Goal: Task Accomplishment & Management: Complete application form

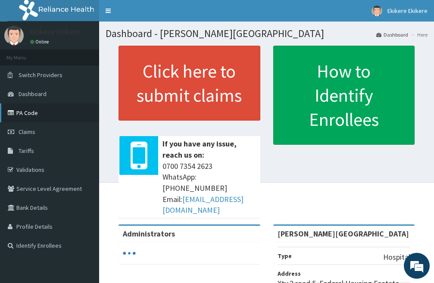
click at [41, 113] on link "PA Code" at bounding box center [49, 113] width 99 height 19
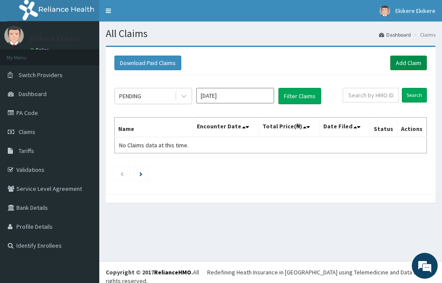
click at [406, 61] on link "Add Claim" at bounding box center [408, 63] width 37 height 15
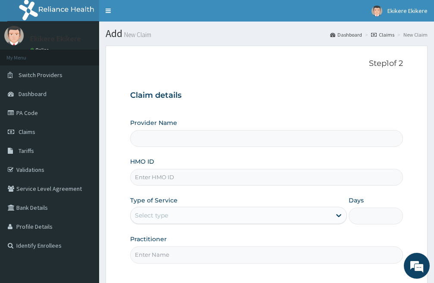
type input "[PERSON_NAME][GEOGRAPHIC_DATA]"
click at [179, 181] on input "HMO ID" at bounding box center [266, 177] width 273 height 17
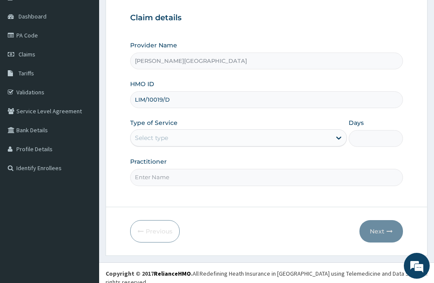
scroll to position [79, 0]
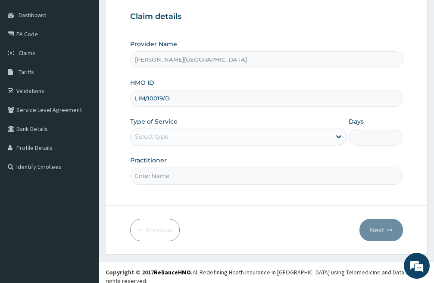
type input "LIM/10019/D"
click at [210, 139] on div "Select type" at bounding box center [231, 137] width 201 height 14
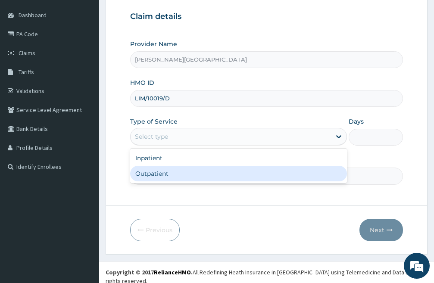
click at [185, 178] on div "Outpatient" at bounding box center [238, 174] width 217 height 16
type input "1"
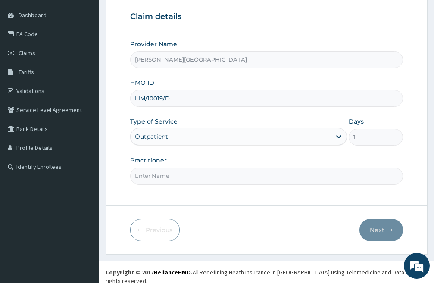
click at [193, 178] on input "Practitioner" at bounding box center [266, 176] width 273 height 17
type input "DR CHIDI"
click at [380, 229] on button "Next" at bounding box center [382, 230] width 44 height 22
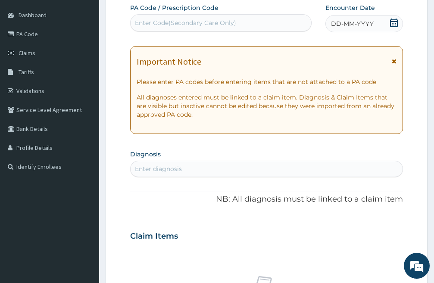
click at [397, 23] on icon at bounding box center [394, 23] width 9 height 9
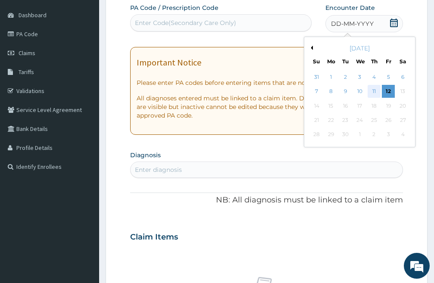
click at [372, 89] on div "11" at bounding box center [374, 91] width 13 height 13
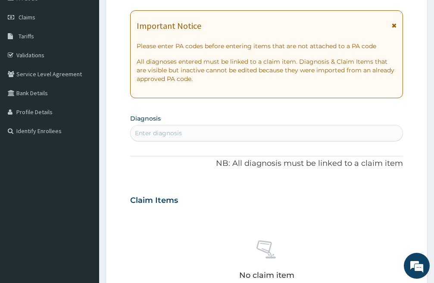
scroll to position [165, 0]
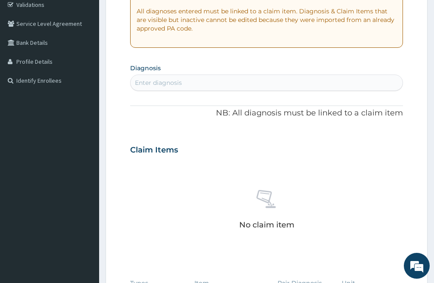
click at [178, 82] on div "Enter diagnosis" at bounding box center [158, 82] width 47 height 9
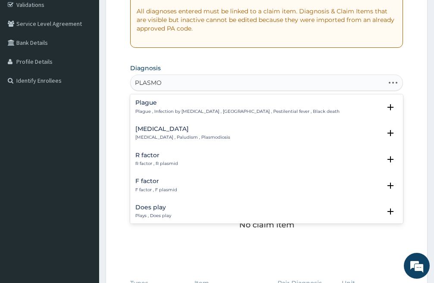
type input "PLASMOD"
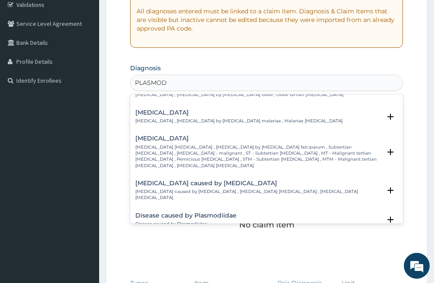
scroll to position [86, 0]
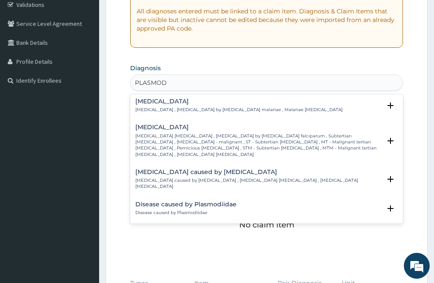
click at [169, 132] on div "Falciparum malaria Falciparum malaria , Malignant tertian malaria , Malaria by …" at bounding box center [258, 141] width 246 height 34
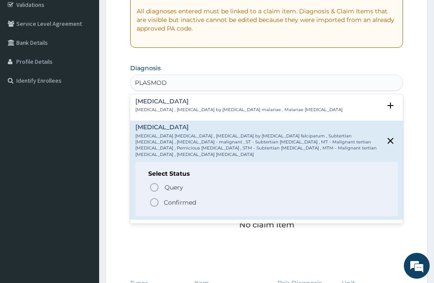
drag, startPoint x: 153, startPoint y: 198, endPoint x: 157, endPoint y: 188, distance: 9.7
click at [154, 198] on icon "status option filled" at bounding box center [154, 203] width 10 height 10
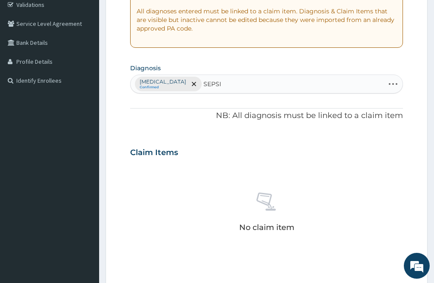
type input "SEPSIS"
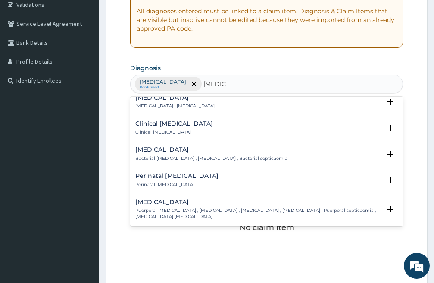
click at [162, 124] on h4 "Clinical sepsis" at bounding box center [174, 124] width 78 height 6
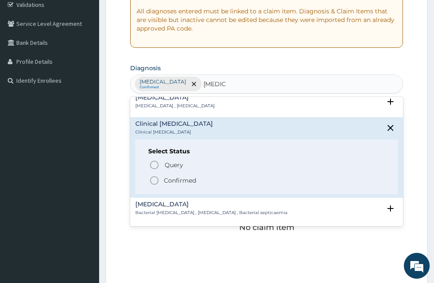
click at [153, 164] on icon "status option query" at bounding box center [154, 165] width 10 height 10
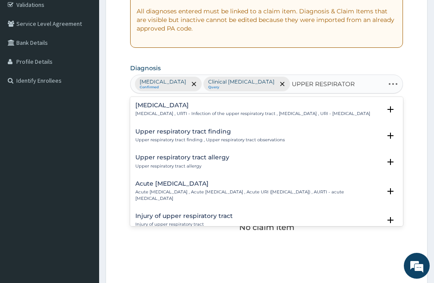
type input "UPPER RESPIRATORY"
click at [169, 115] on p "Upper respiratory infection , URTI - Infection of the upper respiratory tract ,…" at bounding box center [252, 114] width 235 height 6
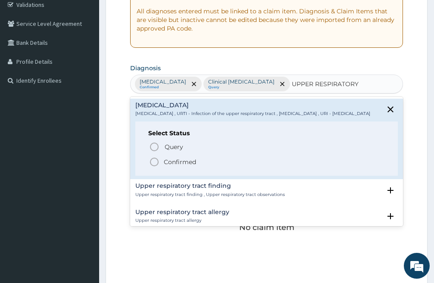
click at [152, 167] on icon "status option filled" at bounding box center [154, 162] width 10 height 10
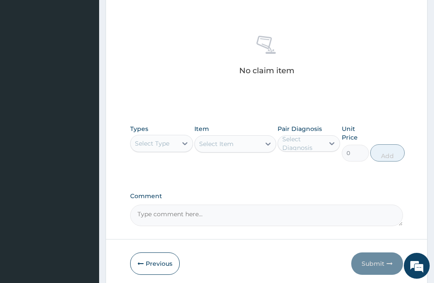
scroll to position [356, 0]
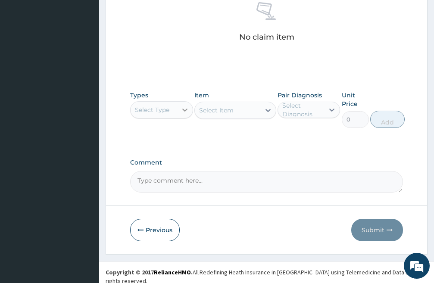
click at [184, 110] on icon at bounding box center [184, 110] width 5 height 3
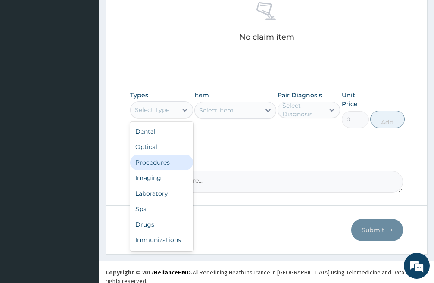
click at [160, 163] on div "Procedures" at bounding box center [161, 163] width 63 height 16
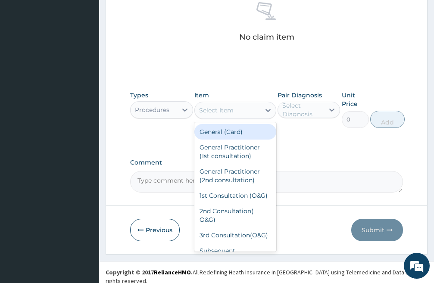
click at [255, 111] on div "Select Item" at bounding box center [228, 111] width 66 height 14
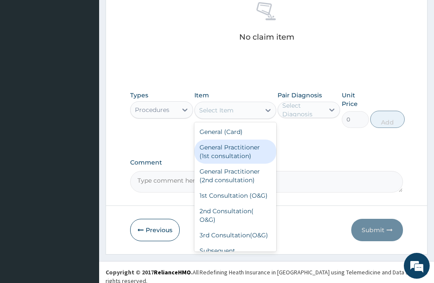
click at [246, 150] on div "General Practitioner (1st consultation)" at bounding box center [235, 152] width 82 height 24
type input "3000"
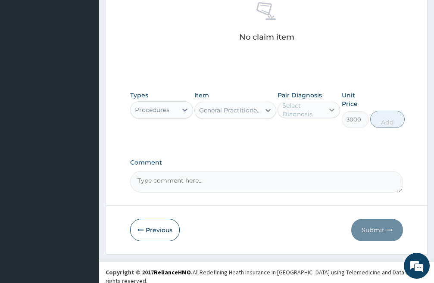
click at [333, 109] on icon at bounding box center [332, 110] width 9 height 9
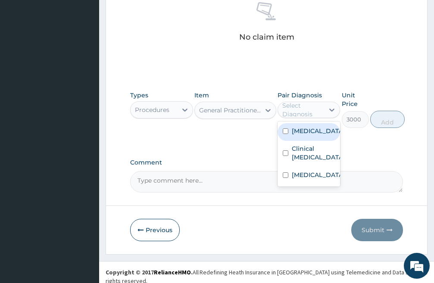
click at [283, 133] on input "checkbox" at bounding box center [286, 132] width 6 height 6
checkbox input "true"
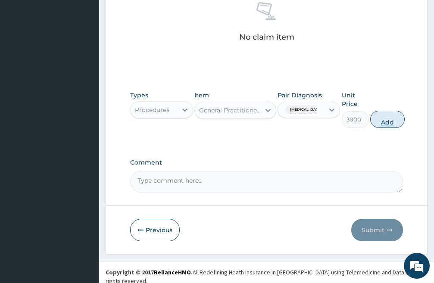
click at [380, 120] on button "Add" at bounding box center [387, 119] width 35 height 17
type input "0"
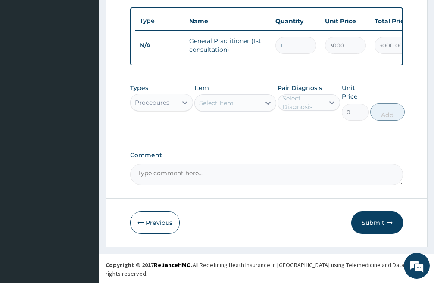
click at [194, 106] on div "Types Procedures Item Select Item Pair Diagnosis Select Diagnosis Unit Price 0 …" at bounding box center [266, 102] width 273 height 46
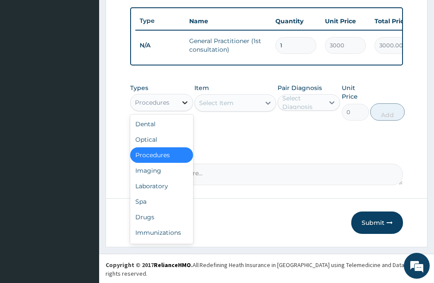
click at [182, 107] on icon at bounding box center [185, 102] width 9 height 9
click at [163, 194] on div "Laboratory" at bounding box center [161, 187] width 63 height 16
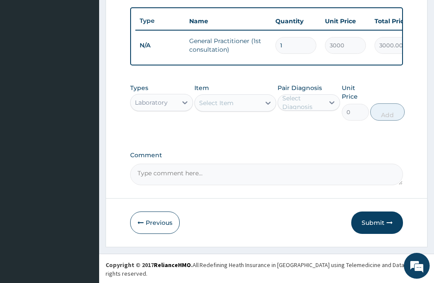
click at [248, 110] on div "Select Item" at bounding box center [228, 103] width 66 height 14
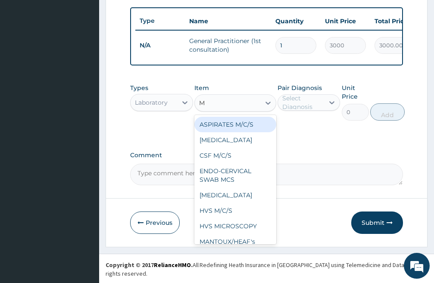
type input "MP"
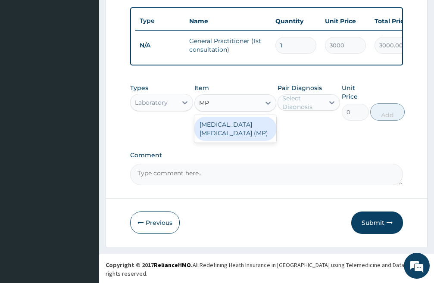
click at [234, 132] on div "[MEDICAL_DATA] [MEDICAL_DATA] (MP)" at bounding box center [235, 129] width 82 height 24
type input "1500"
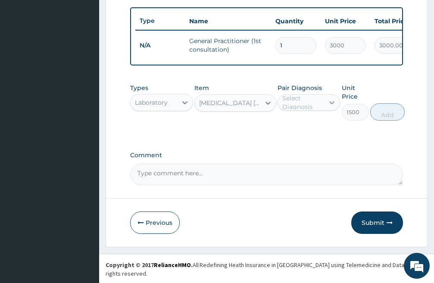
click at [332, 107] on icon at bounding box center [332, 102] width 9 height 9
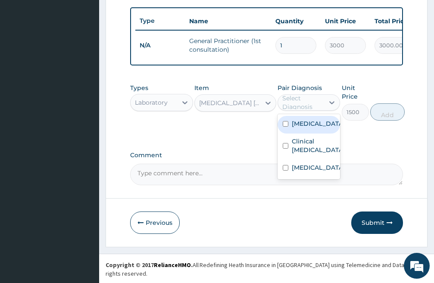
click at [285, 127] on input "checkbox" at bounding box center [286, 124] width 6 height 6
checkbox input "true"
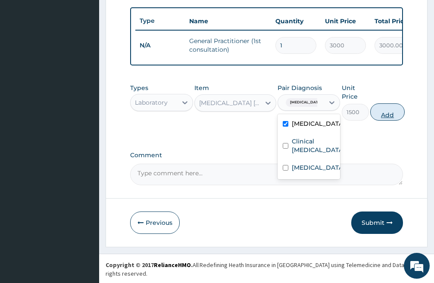
click at [392, 120] on button "Add" at bounding box center [387, 112] width 35 height 17
type input "0"
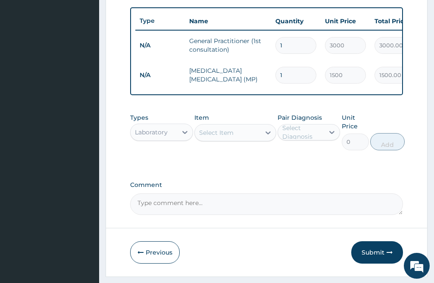
click at [235, 139] on div "Select Item" at bounding box center [228, 133] width 66 height 14
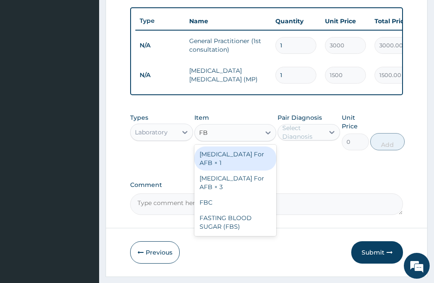
type input "FBC"
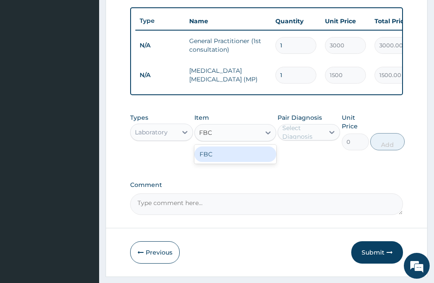
click at [223, 162] on div "FBC" at bounding box center [235, 155] width 82 height 16
type input "3000"
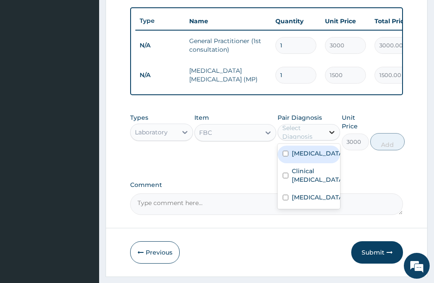
click at [330, 137] on icon at bounding box center [332, 132] width 9 height 9
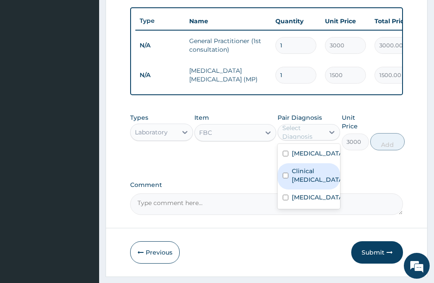
click at [285, 179] on input "checkbox" at bounding box center [286, 176] width 6 height 6
checkbox input "true"
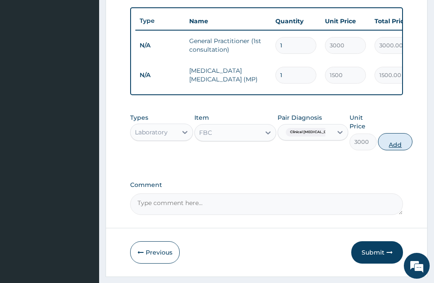
click at [392, 151] on button "Add" at bounding box center [395, 141] width 35 height 17
type input "0"
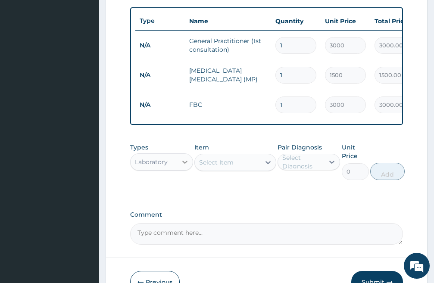
click at [182, 166] on icon at bounding box center [185, 162] width 9 height 9
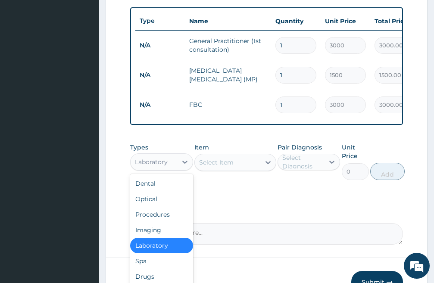
scroll to position [29, 0]
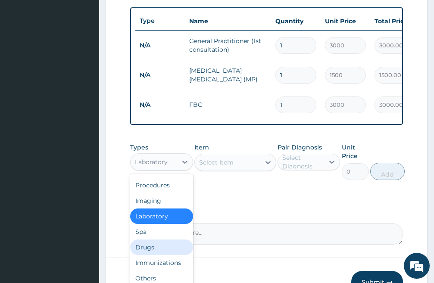
click at [157, 254] on div "Drugs" at bounding box center [161, 248] width 63 height 16
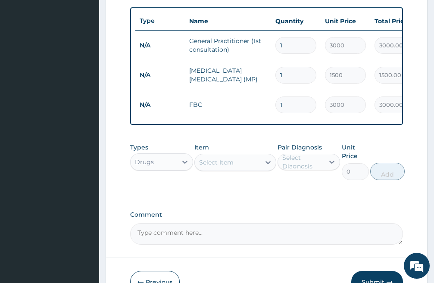
click at [245, 169] on div "Select Item" at bounding box center [228, 163] width 66 height 14
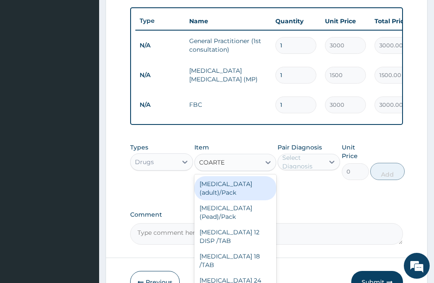
type input "COARTEM"
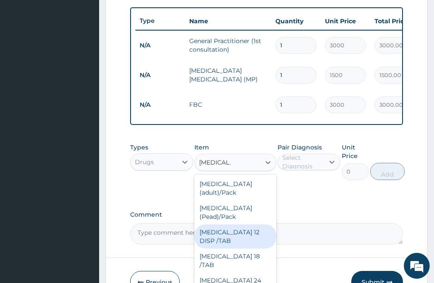
click at [232, 234] on div "COARTEM 12 DISP /TAB" at bounding box center [235, 237] width 82 height 24
type input "100"
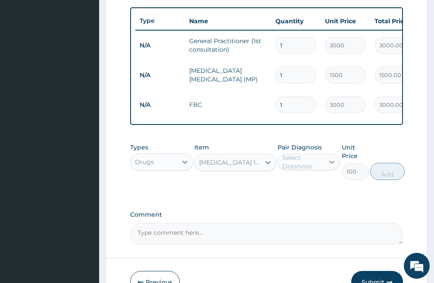
click at [336, 166] on icon at bounding box center [332, 162] width 9 height 9
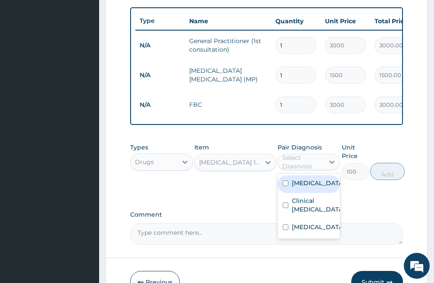
click at [287, 186] on input "checkbox" at bounding box center [286, 184] width 6 height 6
checkbox input "true"
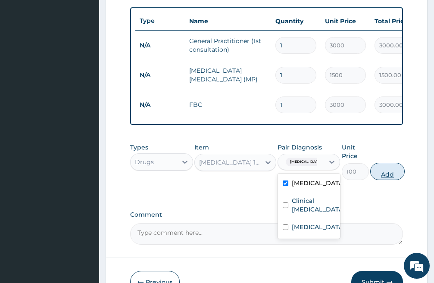
click at [383, 180] on button "Add" at bounding box center [387, 171] width 35 height 17
type input "0"
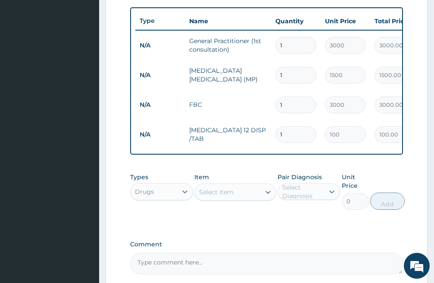
type input "12"
type input "1200.00"
type input "12"
click at [241, 199] on div "Select Item" at bounding box center [228, 192] width 66 height 14
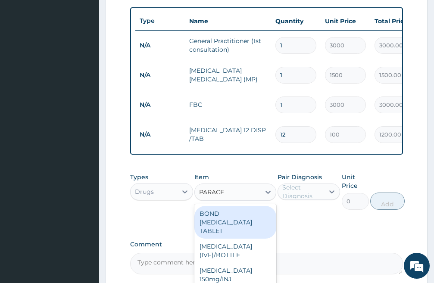
type input "PARACET"
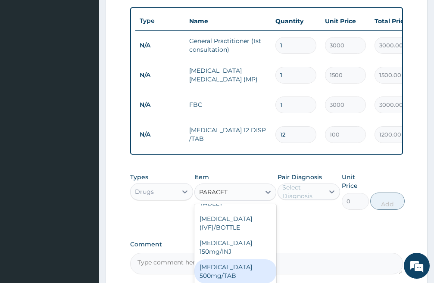
scroll to position [43, 0]
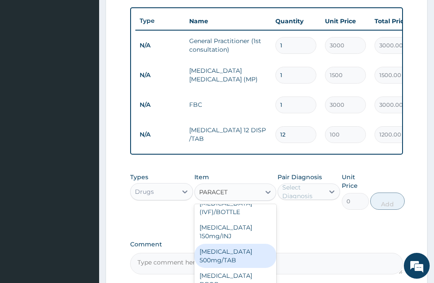
click at [237, 258] on div "PARACETAMOL 500mg/TAB" at bounding box center [235, 256] width 82 height 24
type input "30"
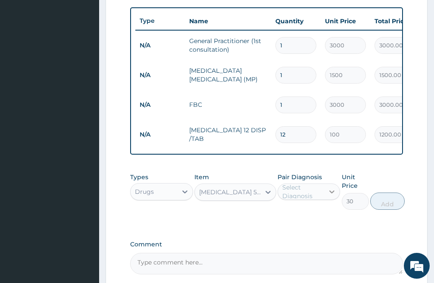
click at [333, 196] on icon at bounding box center [332, 192] width 9 height 9
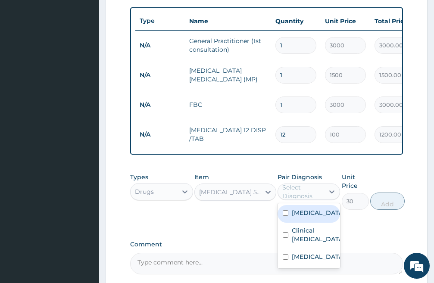
click at [284, 216] on input "checkbox" at bounding box center [286, 213] width 6 height 6
checkbox input "true"
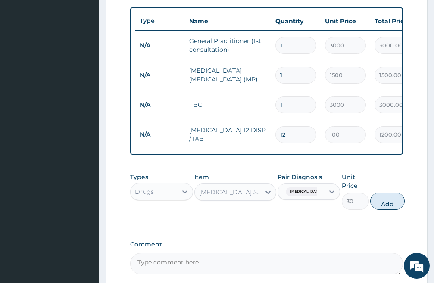
drag, startPoint x: 388, startPoint y: 209, endPoint x: 348, endPoint y: 195, distance: 41.6
click at [387, 208] on button "Add" at bounding box center [387, 201] width 35 height 17
type input "0"
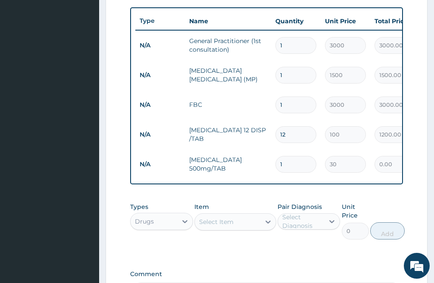
type input "0.00"
type input "9"
type input "270.00"
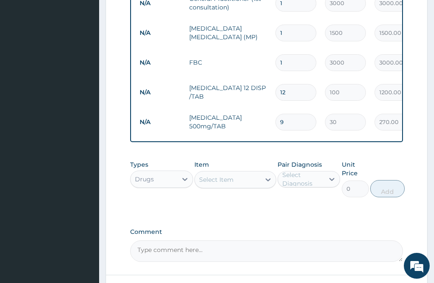
scroll to position [441, 0]
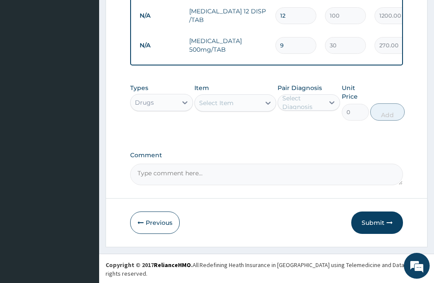
type input "9"
click at [235, 110] on div "Select Item" at bounding box center [228, 103] width 66 height 14
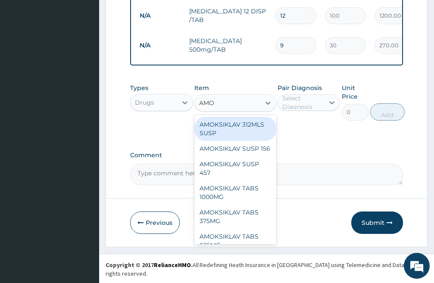
type input "AMOX"
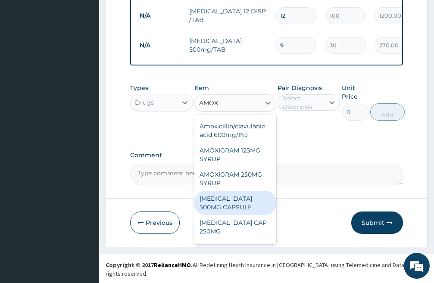
scroll to position [129, 0]
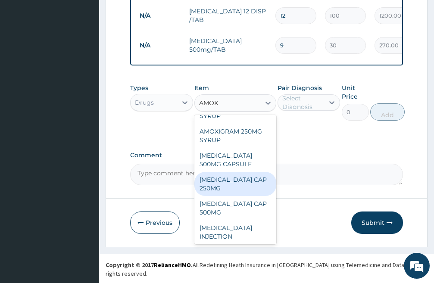
click at [234, 196] on div "AMOXIL CAP 250MG" at bounding box center [235, 184] width 82 height 24
type input "80"
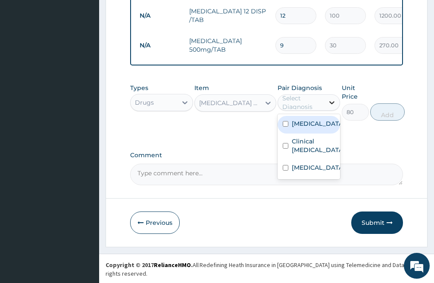
click at [330, 107] on icon at bounding box center [332, 102] width 9 height 9
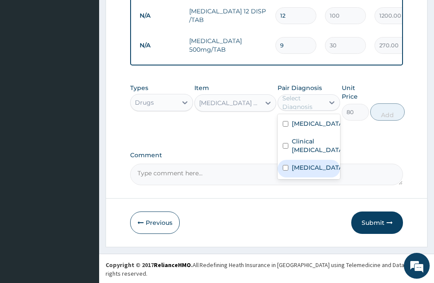
click at [285, 171] on input "checkbox" at bounding box center [286, 168] width 6 height 6
checkbox input "true"
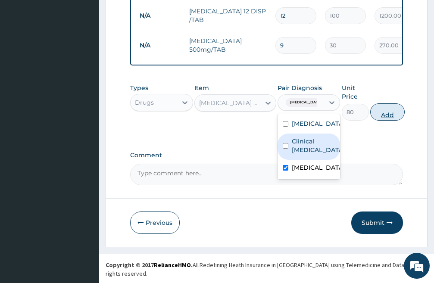
click at [394, 121] on button "Add" at bounding box center [387, 112] width 35 height 17
type input "0"
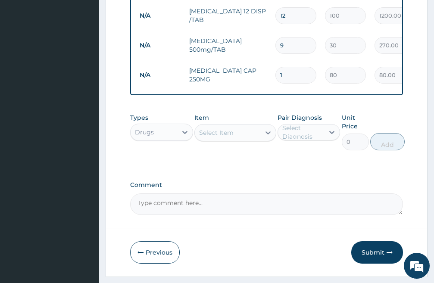
type input "15"
type input "1200.00"
type input "15"
click at [242, 135] on div "Select Item" at bounding box center [228, 133] width 66 height 14
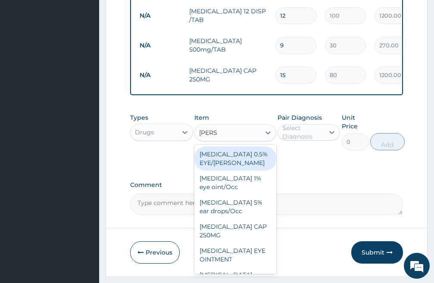
type input "LORAT"
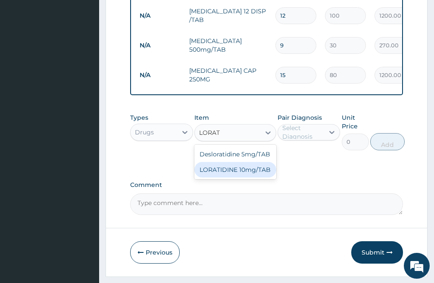
click at [240, 176] on div "LORATIDINE 10mg/TAB" at bounding box center [235, 170] width 82 height 16
type input "50"
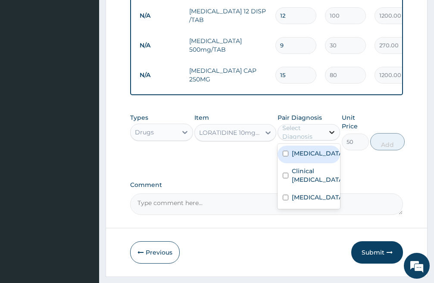
click at [330, 137] on icon at bounding box center [332, 132] width 9 height 9
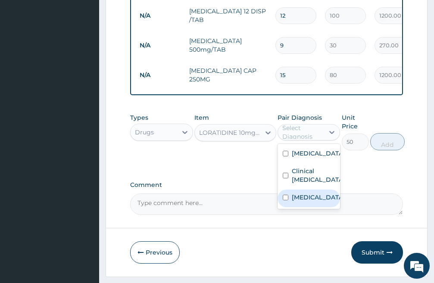
drag, startPoint x: 285, startPoint y: 213, endPoint x: 296, endPoint y: 205, distance: 13.9
click at [285, 201] on input "checkbox" at bounding box center [286, 198] width 6 height 6
checkbox input "true"
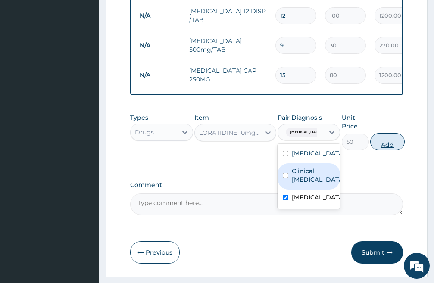
click at [397, 151] on button "Add" at bounding box center [387, 141] width 35 height 17
type input "0"
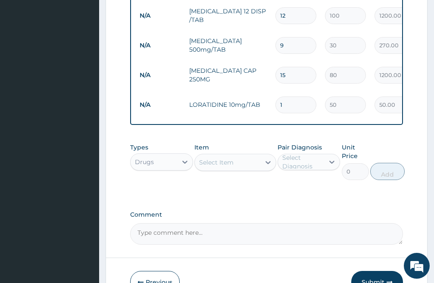
type input "0.00"
type input "5"
type input "250.00"
type input "5"
click at [238, 169] on div "Select Item" at bounding box center [228, 163] width 66 height 14
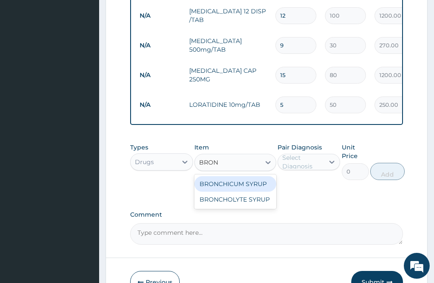
type input "BRONC"
click at [231, 191] on div "BRONCHICUM SYRUP" at bounding box center [235, 184] width 82 height 16
type input "1500"
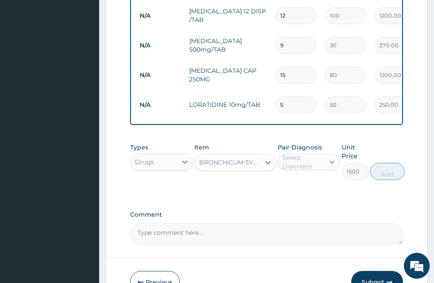
click at [333, 164] on icon at bounding box center [332, 162] width 5 height 3
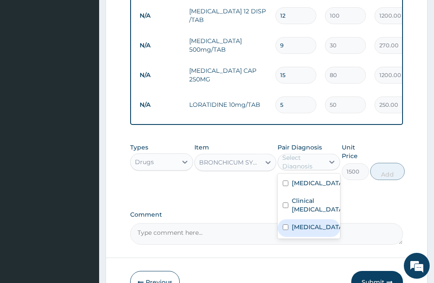
click at [287, 230] on input "checkbox" at bounding box center [286, 228] width 6 height 6
checkbox input "true"
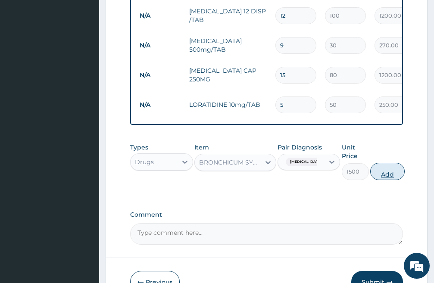
click at [392, 179] on button "Add" at bounding box center [387, 171] width 35 height 17
type input "0"
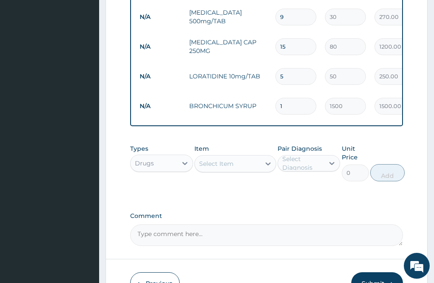
scroll to position [530, 0]
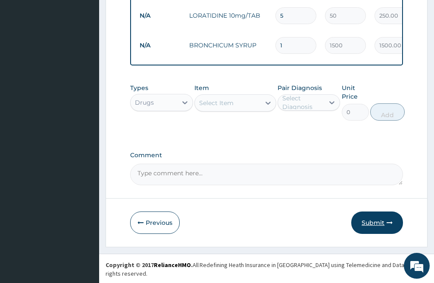
click at [374, 229] on button "Submit" at bounding box center [377, 223] width 52 height 22
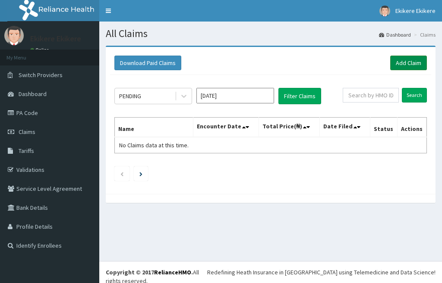
click at [408, 63] on link "Add Claim" at bounding box center [408, 63] width 37 height 15
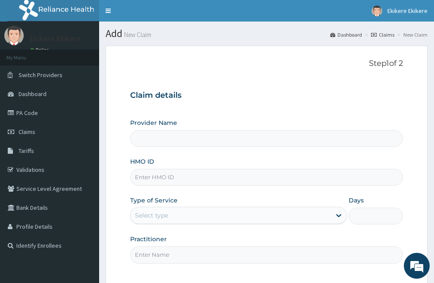
type input "Shammah Christian Hospital"
click at [169, 177] on input "HMO ID" at bounding box center [266, 177] width 273 height 17
type input "LIM/10019/C"
click at [194, 216] on div "Select type" at bounding box center [231, 216] width 201 height 14
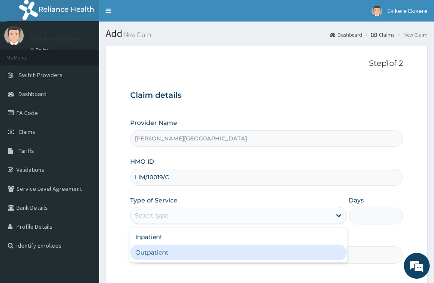
click at [178, 255] on div "Outpatient" at bounding box center [238, 253] width 217 height 16
type input "1"
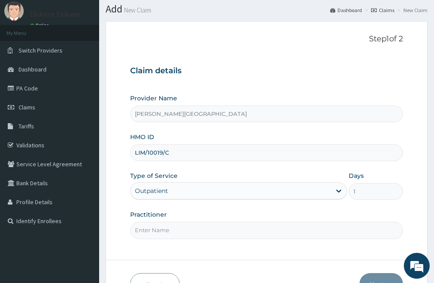
scroll to position [79, 0]
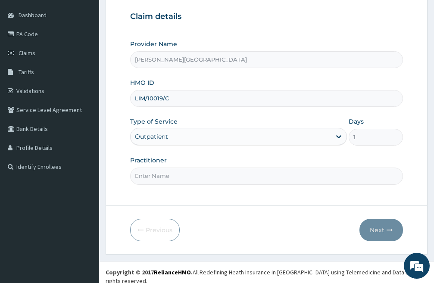
click at [179, 177] on input "Practitioner" at bounding box center [266, 176] width 273 height 17
type input "DR CHIDI"
click at [378, 229] on button "Next" at bounding box center [382, 230] width 44 height 22
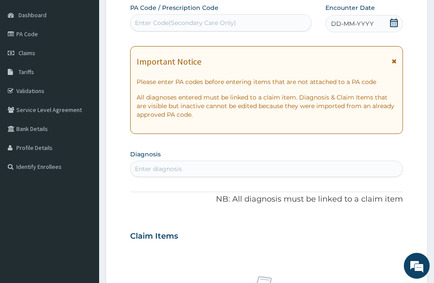
click at [395, 23] on icon at bounding box center [394, 23] width 8 height 9
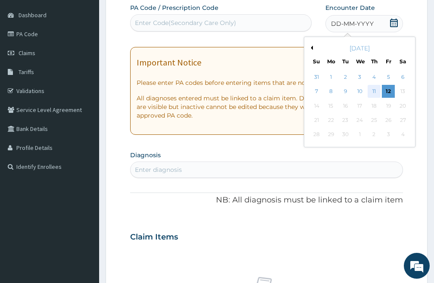
click at [373, 91] on div "11" at bounding box center [374, 91] width 13 height 13
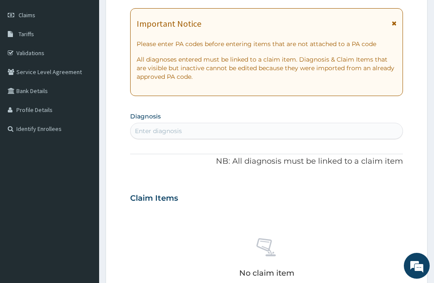
scroll to position [165, 0]
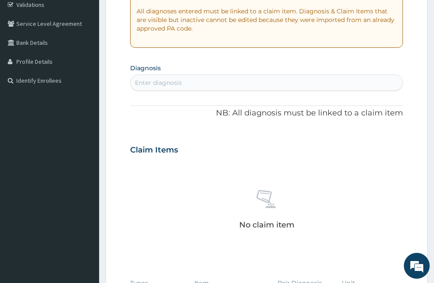
click at [173, 82] on div "Enter diagnosis" at bounding box center [158, 82] width 47 height 9
type input "PLASMOD"
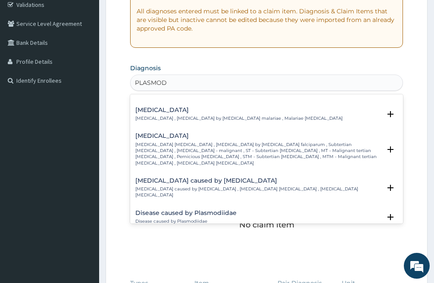
scroll to position [86, 0]
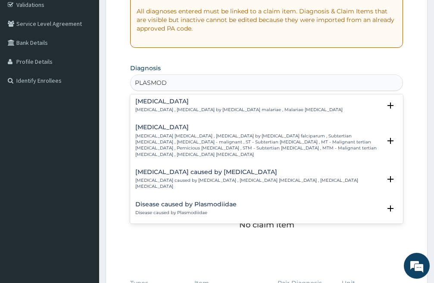
click at [176, 127] on h4 "Falciparum malaria" at bounding box center [258, 127] width 246 height 6
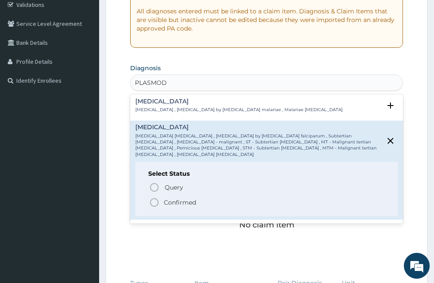
click at [153, 198] on icon "status option filled" at bounding box center [154, 203] width 10 height 10
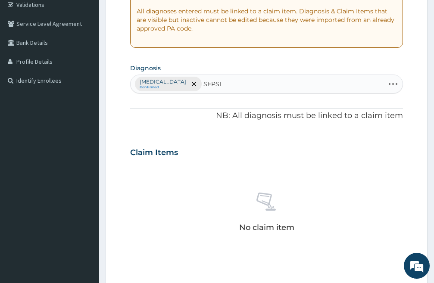
type input "SEPSIS"
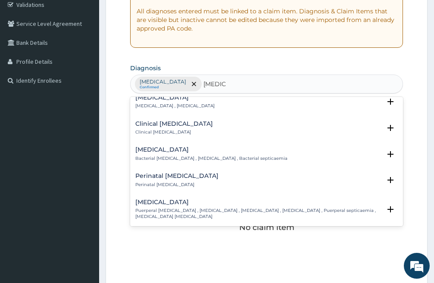
click at [164, 125] on h4 "Clinical sepsis" at bounding box center [174, 124] width 78 height 6
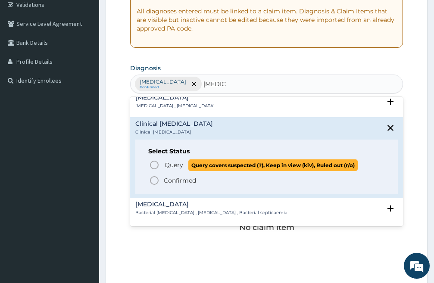
click at [153, 164] on icon "status option query" at bounding box center [154, 165] width 10 height 10
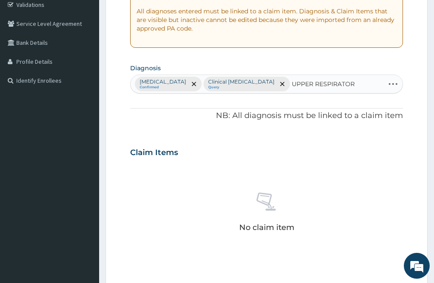
type input "UPPER RESPIRATORY"
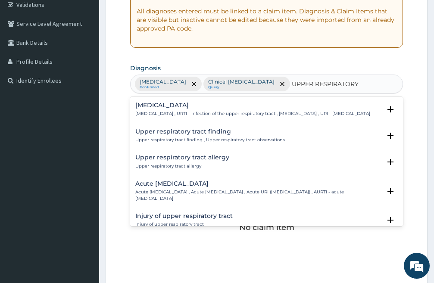
click at [182, 110] on div "Upper respiratory infection Upper respiratory infection , URTI - Infection of t…" at bounding box center [252, 109] width 235 height 15
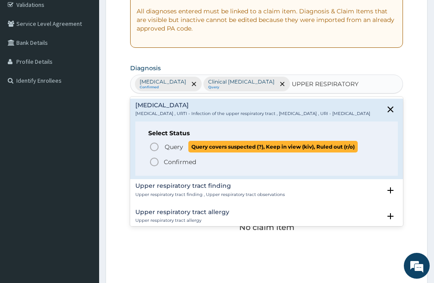
click at [152, 152] on icon "status option query" at bounding box center [154, 147] width 10 height 10
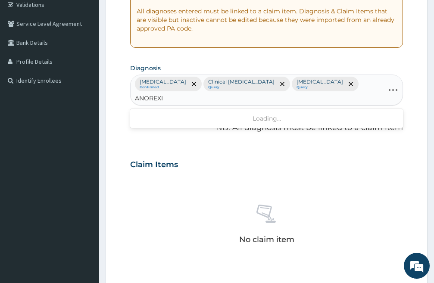
type input "ANOREXIA"
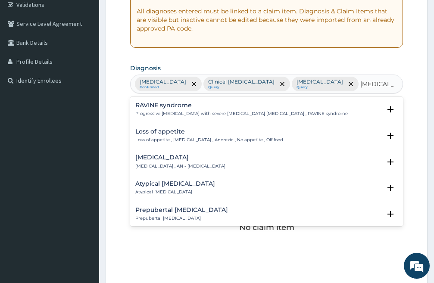
click at [166, 133] on h4 "Loss of appetite" at bounding box center [209, 132] width 148 height 6
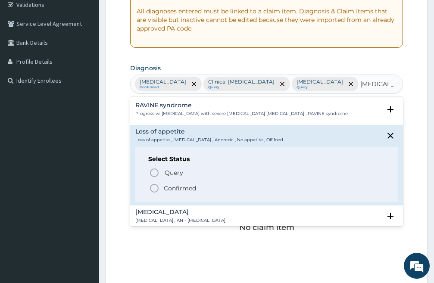
click at [156, 188] on icon "status option filled" at bounding box center [154, 188] width 10 height 10
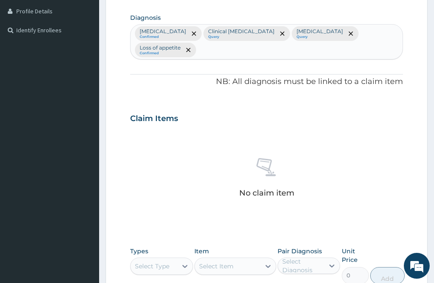
scroll to position [372, 0]
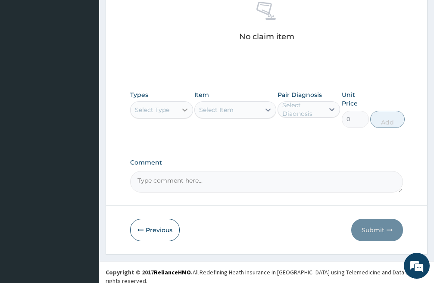
click at [185, 110] on icon at bounding box center [185, 110] width 9 height 9
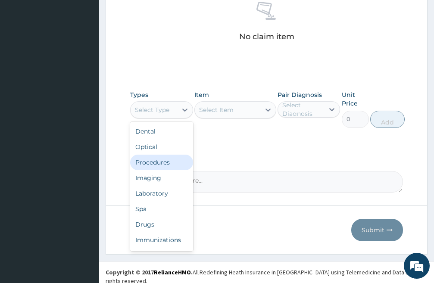
click at [164, 163] on div "Procedures" at bounding box center [161, 163] width 63 height 16
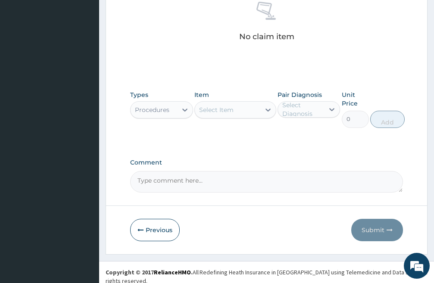
click at [234, 113] on div "Select Item" at bounding box center [228, 110] width 66 height 14
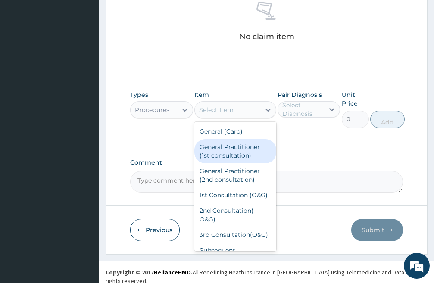
click at [227, 154] on div "General Practitioner (1st consultation)" at bounding box center [235, 151] width 82 height 24
type input "3000"
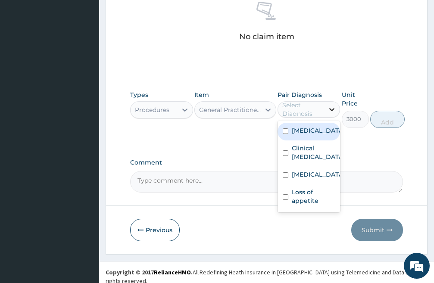
click at [330, 110] on icon at bounding box center [332, 109] width 9 height 9
click at [285, 134] on input "checkbox" at bounding box center [286, 132] width 6 height 6
checkbox input "true"
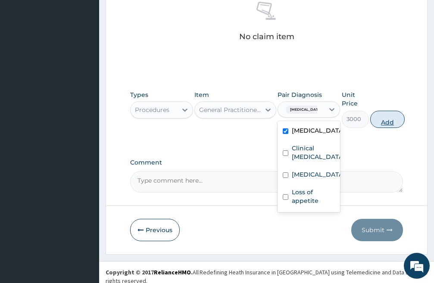
click at [381, 119] on button "Add" at bounding box center [387, 119] width 35 height 17
type input "0"
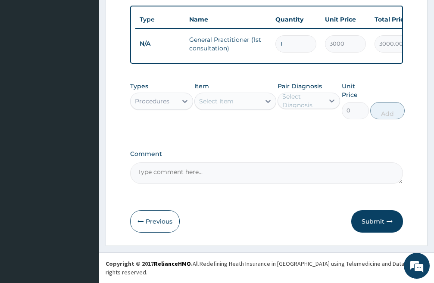
scroll to position [339, 0]
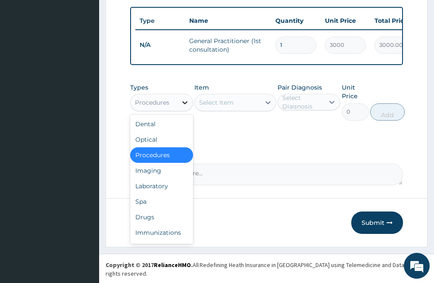
click at [187, 107] on icon at bounding box center [185, 102] width 9 height 9
click at [167, 194] on div "Laboratory" at bounding box center [161, 187] width 63 height 16
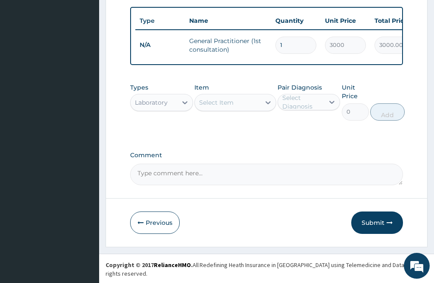
click at [254, 109] on div "Select Item" at bounding box center [228, 103] width 66 height 14
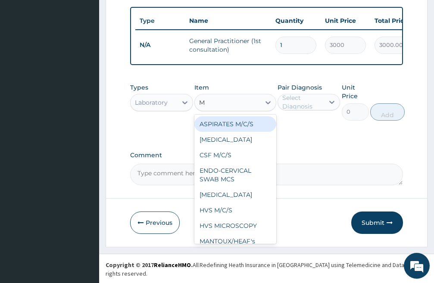
type input "MP"
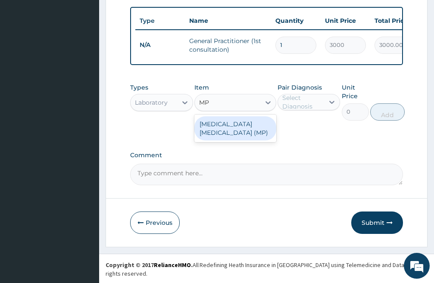
click at [257, 132] on div "MALARIA PARASITE (MP)" at bounding box center [235, 128] width 82 height 24
type input "1500"
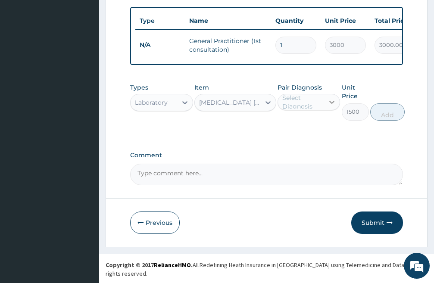
click at [333, 107] on icon at bounding box center [332, 102] width 9 height 9
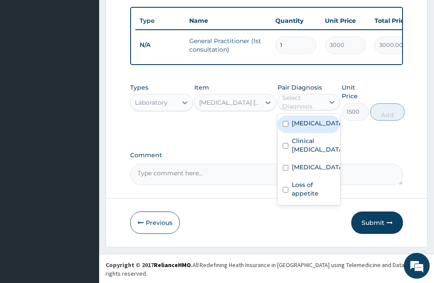
click at [284, 127] on input "checkbox" at bounding box center [286, 124] width 6 height 6
checkbox input "true"
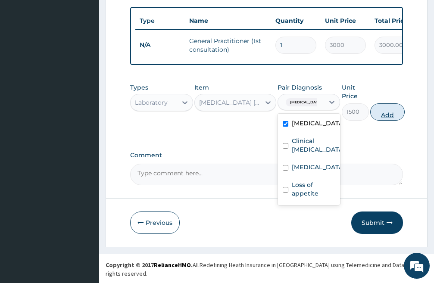
click at [386, 120] on button "Add" at bounding box center [387, 112] width 35 height 17
type input "0"
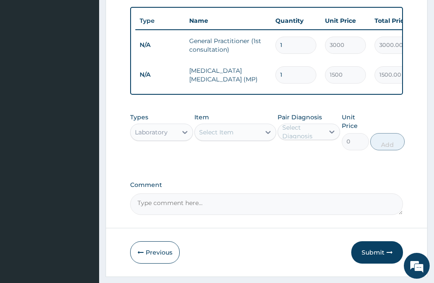
click at [232, 137] on div "Select Item" at bounding box center [216, 132] width 35 height 9
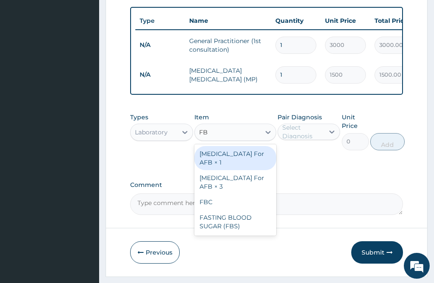
type input "FBC"
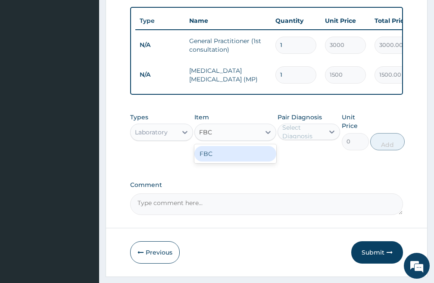
click at [234, 159] on div "FBC" at bounding box center [235, 154] width 82 height 16
type input "3000"
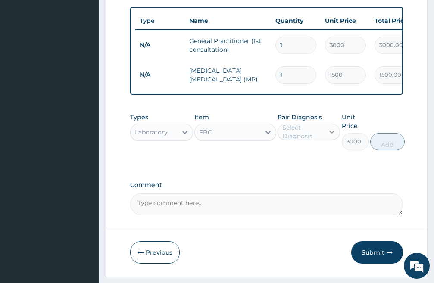
click at [331, 134] on icon at bounding box center [332, 132] width 5 height 3
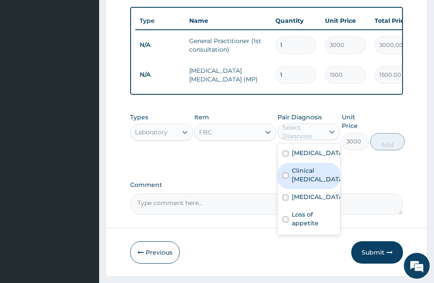
click at [285, 179] on input "checkbox" at bounding box center [286, 176] width 6 height 6
checkbox input "true"
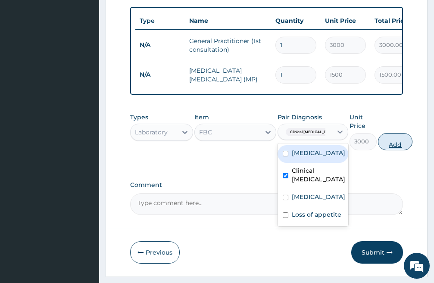
click at [388, 150] on button "Add" at bounding box center [395, 141] width 35 height 17
type input "0"
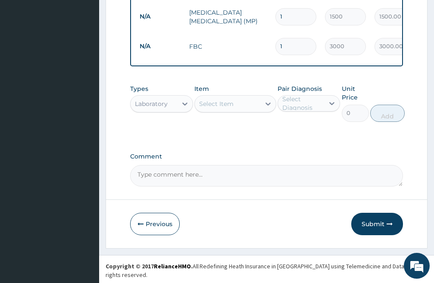
scroll to position [398, 0]
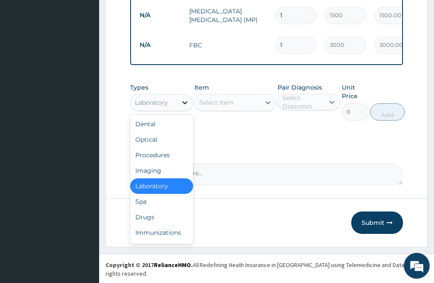
click at [187, 107] on icon at bounding box center [185, 102] width 9 height 9
click at [166, 223] on div "Drugs" at bounding box center [161, 218] width 63 height 16
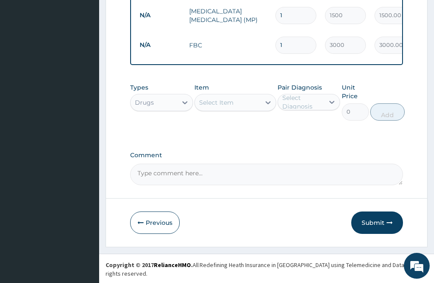
click at [235, 110] on div "Select Item" at bounding box center [228, 103] width 66 height 14
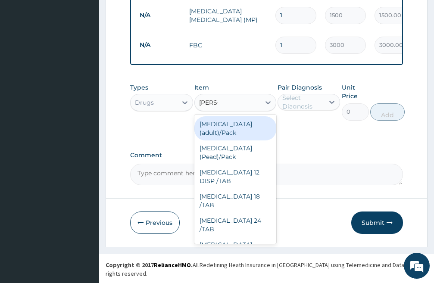
type input "COART"
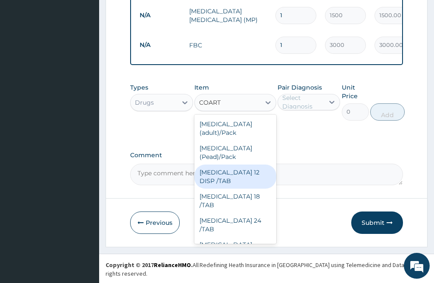
click at [230, 176] on div "COARTEM 12 DISP /TAB" at bounding box center [235, 177] width 82 height 24
type input "100"
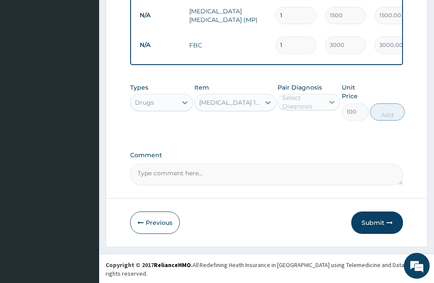
click at [331, 104] on icon at bounding box center [332, 102] width 5 height 3
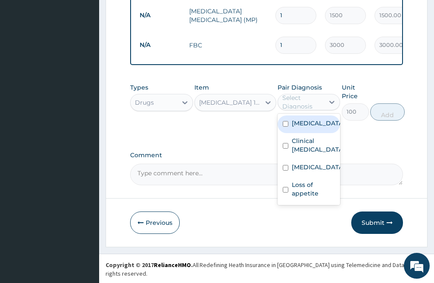
click at [286, 127] on input "checkbox" at bounding box center [286, 124] width 6 height 6
checkbox input "true"
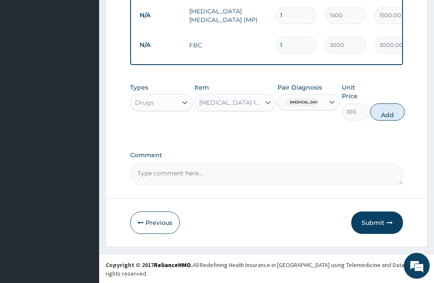
drag, startPoint x: 390, startPoint y: 117, endPoint x: 361, endPoint y: 118, distance: 29.3
click at [390, 118] on button "Add" at bounding box center [387, 112] width 35 height 17
type input "0"
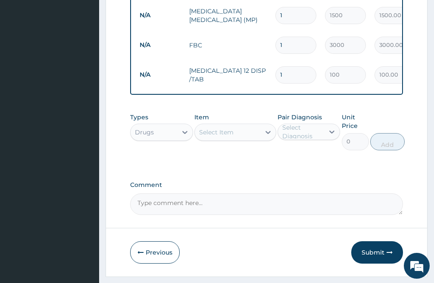
type input "12"
type input "1200.00"
type input "12"
click at [240, 139] on div "Select Item" at bounding box center [228, 132] width 66 height 14
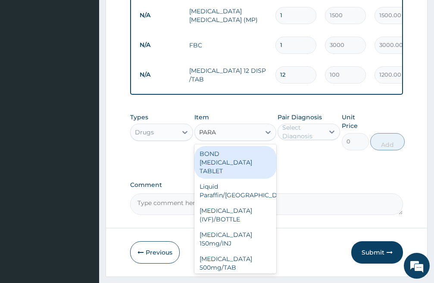
type input "PARAC"
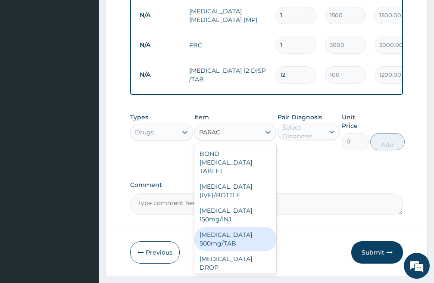
drag, startPoint x: 229, startPoint y: 246, endPoint x: 233, endPoint y: 242, distance: 5.8
click at [230, 246] on div "PARACETAMOL 500mg/TAB" at bounding box center [235, 239] width 82 height 24
type input "30"
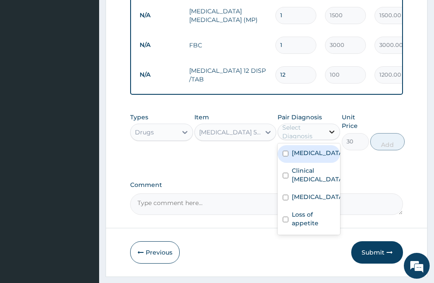
click at [331, 136] on icon at bounding box center [332, 132] width 9 height 9
click at [284, 157] on input "checkbox" at bounding box center [286, 154] width 6 height 6
checkbox input "true"
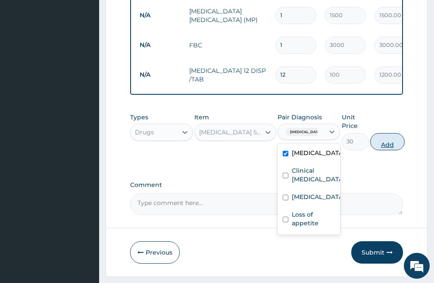
click at [386, 150] on button "Add" at bounding box center [387, 141] width 35 height 17
type input "0"
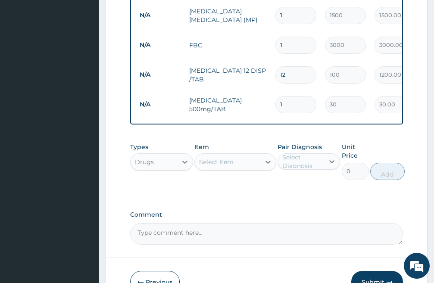
type input "0.00"
type input "9"
type input "270.00"
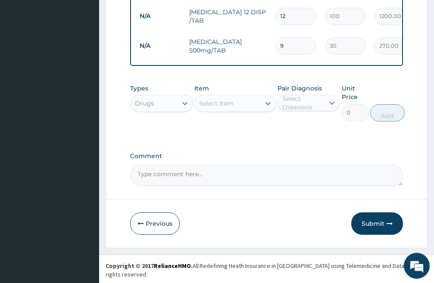
scroll to position [458, 0]
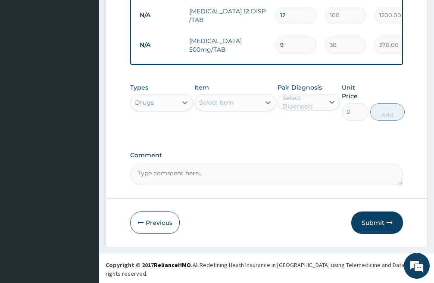
type input "9"
click at [238, 109] on div "Select Item" at bounding box center [228, 103] width 66 height 14
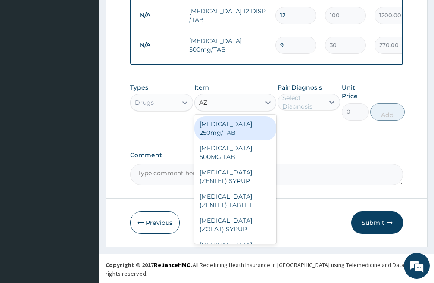
type input "AZI"
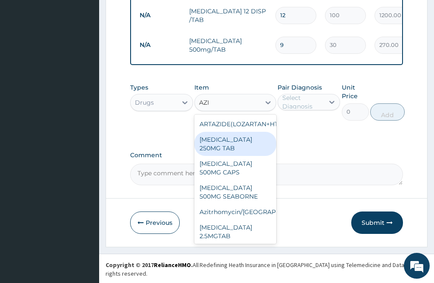
click at [221, 155] on div "AZITHROMYCIN 250MG TAB" at bounding box center [235, 144] width 82 height 24
type input "200"
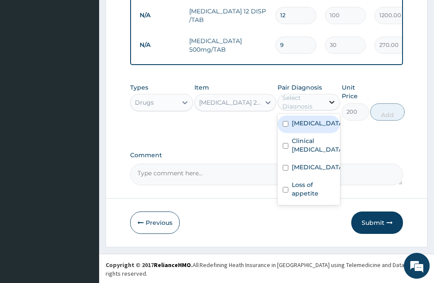
click at [333, 104] on icon at bounding box center [332, 102] width 5 height 3
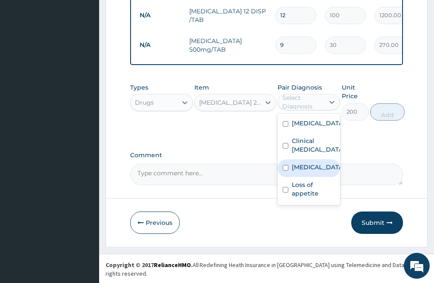
click at [284, 171] on input "checkbox" at bounding box center [286, 168] width 6 height 6
checkbox input "true"
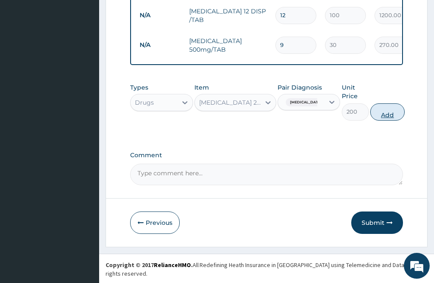
click at [393, 119] on button "Add" at bounding box center [387, 112] width 35 height 17
type input "0"
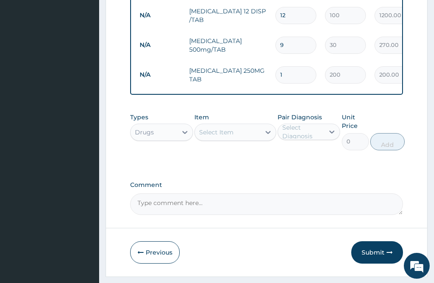
type input "0.00"
type input "5"
type input "1000.00"
type input "5"
click at [223, 137] on div "Select Item" at bounding box center [216, 132] width 35 height 9
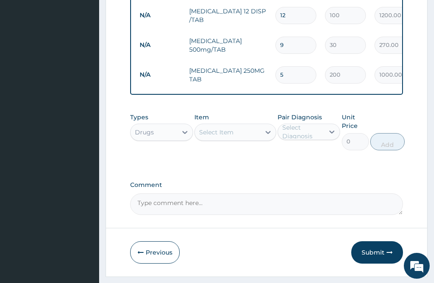
click at [312, 167] on div "Types Drugs Item Select Item Pair Diagnosis Select Diagnosis Unit Price 0 Add" at bounding box center [266, 138] width 273 height 59
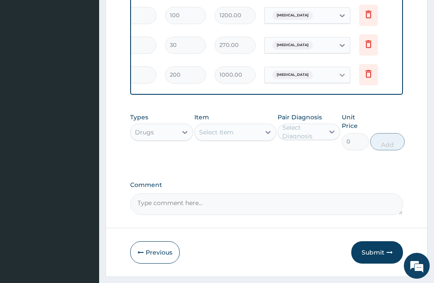
click at [341, 76] on icon at bounding box center [342, 75] width 9 height 9
click at [370, 74] on icon at bounding box center [369, 74] width 10 height 10
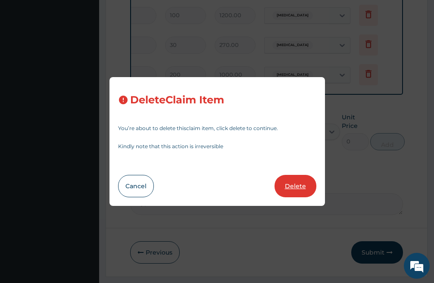
click at [295, 186] on button "Delete" at bounding box center [296, 186] width 42 height 22
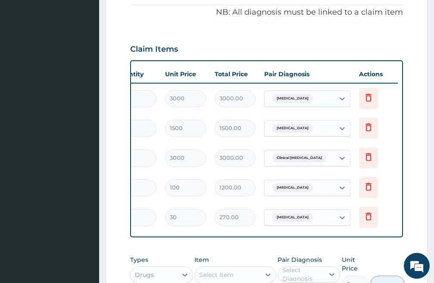
scroll to position [113, 0]
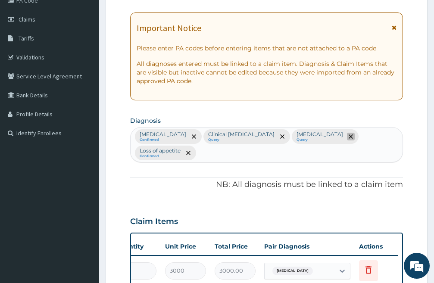
click at [349, 137] on icon "remove selection option" at bounding box center [351, 137] width 4 height 4
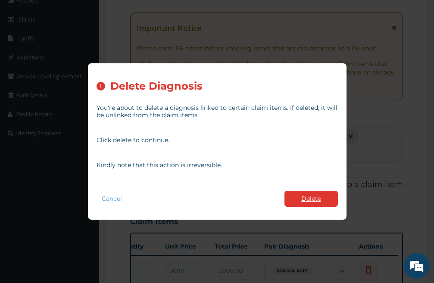
click at [320, 196] on button "Delete" at bounding box center [311, 199] width 53 height 16
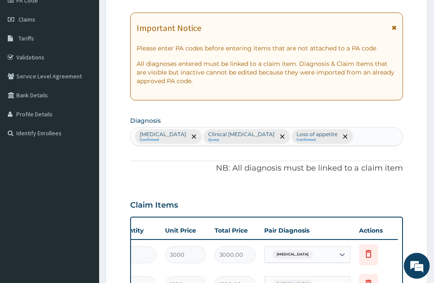
click at [346, 136] on div "Falciparum malaria Confirmed Clinical sepsis Query Loss of appetite Confirmed" at bounding box center [267, 137] width 272 height 18
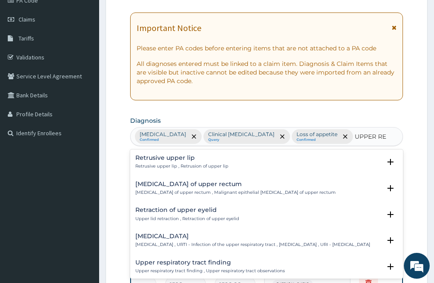
type input "UPPER RES"
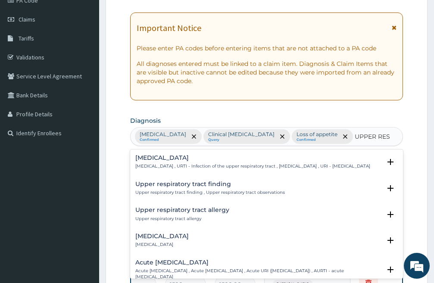
click at [162, 159] on h4 "[MEDICAL_DATA]" at bounding box center [252, 158] width 235 height 6
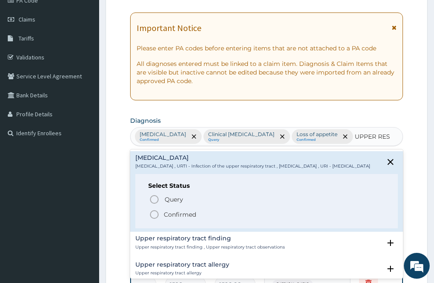
click at [151, 220] on icon "status option filled" at bounding box center [154, 215] width 10 height 10
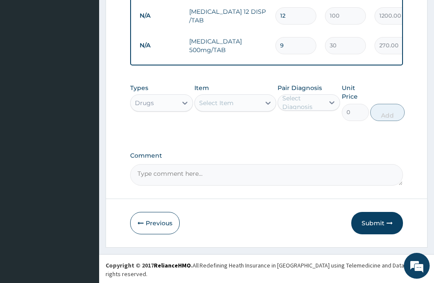
scroll to position [458, 0]
click at [242, 109] on div "Select Item" at bounding box center [228, 103] width 66 height 14
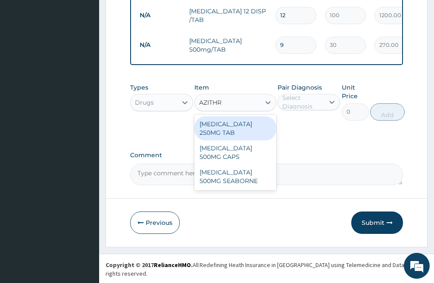
type input "AZITHRO"
click at [232, 135] on div "[MEDICAL_DATA] 250MG TAB" at bounding box center [235, 128] width 82 height 24
type input "200"
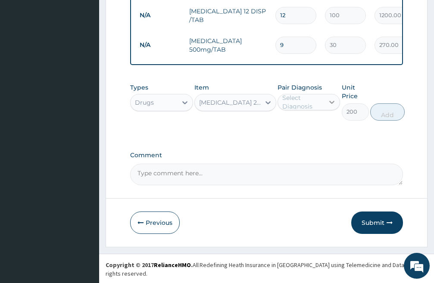
click at [333, 107] on icon at bounding box center [332, 102] width 9 height 9
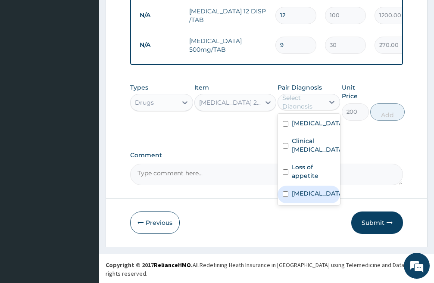
click at [286, 197] on input "checkbox" at bounding box center [286, 194] width 6 height 6
checkbox input "true"
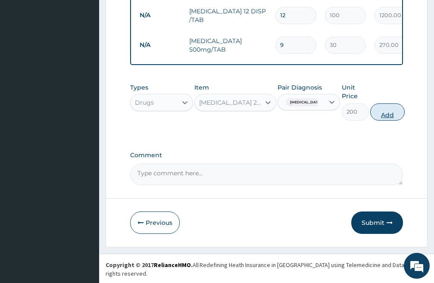
click at [400, 121] on button "Add" at bounding box center [387, 112] width 35 height 17
type input "0"
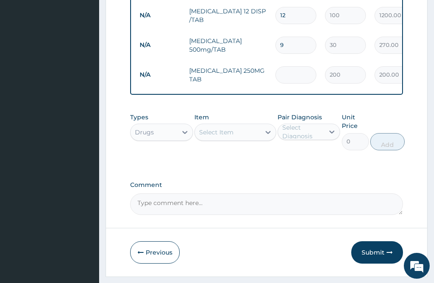
type input "0.00"
type input "6"
type input "1200.00"
type input "0.00"
type input "5"
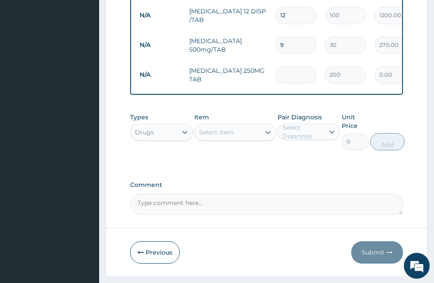
type input "1000.00"
type input "5"
click at [224, 137] on div "Select Item" at bounding box center [216, 132] width 35 height 9
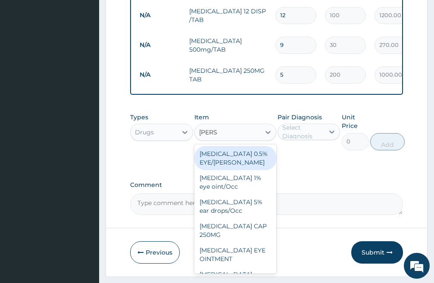
type input "LORAT"
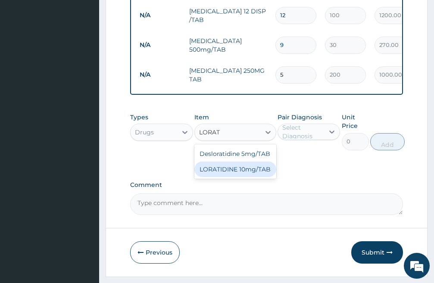
click at [223, 175] on div "LORATIDINE 10mg/TAB" at bounding box center [235, 170] width 82 height 16
type input "50"
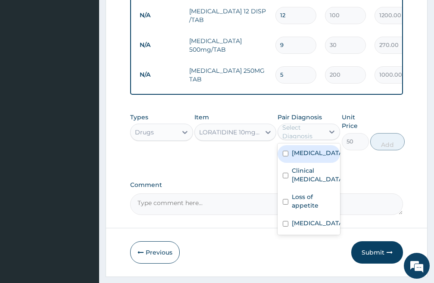
drag, startPoint x: 332, startPoint y: 137, endPoint x: 311, endPoint y: 150, distance: 24.8
click at [331, 136] on icon at bounding box center [332, 132] width 9 height 9
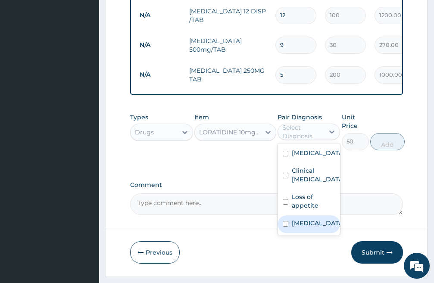
click at [286, 227] on input "checkbox" at bounding box center [286, 224] width 6 height 6
checkbox input "true"
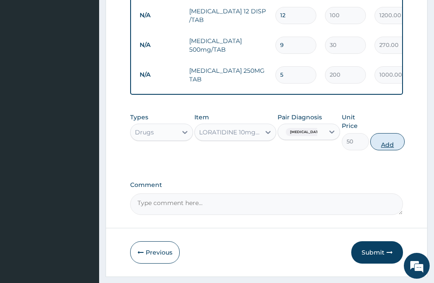
click at [400, 151] on button "Add" at bounding box center [387, 141] width 35 height 17
type input "0"
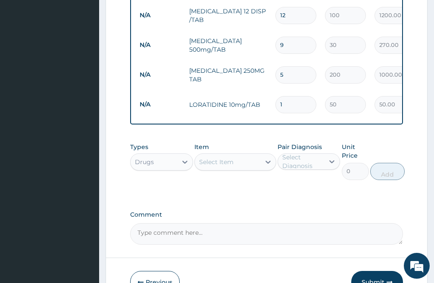
type input "0.00"
type input "5"
type input "250.00"
type input "5"
click at [232, 166] on div "Select Item" at bounding box center [216, 162] width 35 height 9
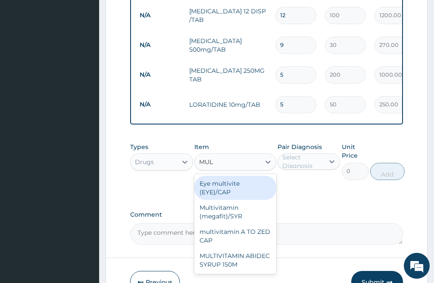
type input "MULT"
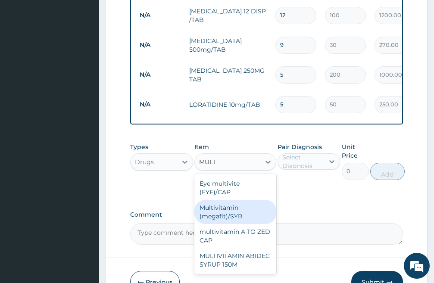
click at [251, 220] on div "Multivitamin (megafit)/SYR" at bounding box center [235, 212] width 82 height 24
type input "3000"
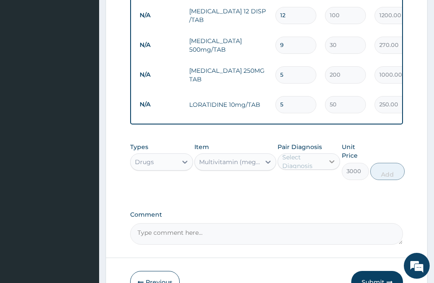
click at [332, 164] on icon at bounding box center [332, 162] width 5 height 3
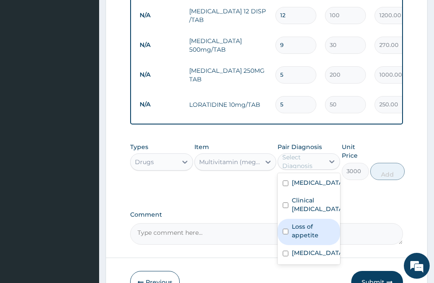
click at [284, 235] on input "checkbox" at bounding box center [286, 232] width 6 height 6
checkbox input "true"
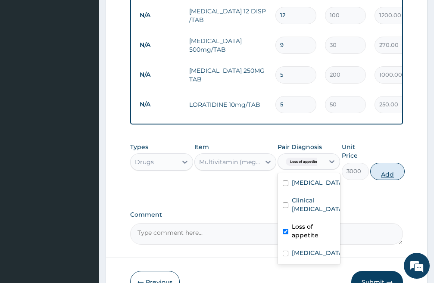
click at [392, 180] on button "Add" at bounding box center [387, 171] width 35 height 17
type input "0"
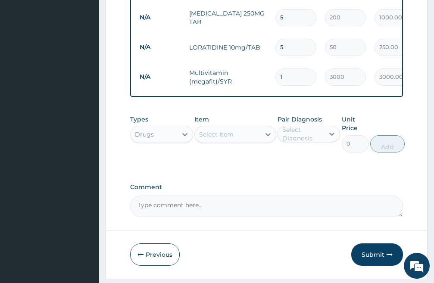
scroll to position [547, 0]
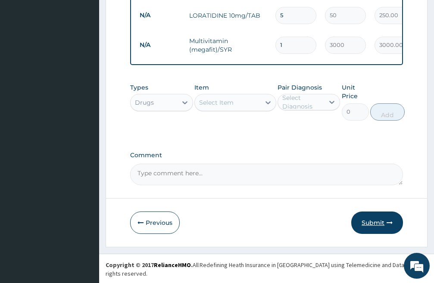
click at [370, 227] on button "Submit" at bounding box center [377, 223] width 52 height 22
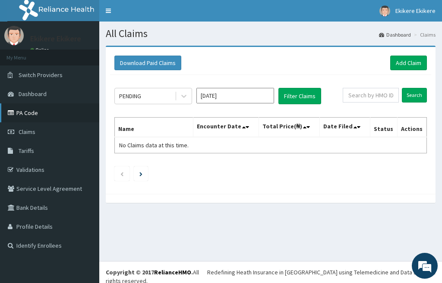
click at [38, 110] on link "PA Code" at bounding box center [49, 113] width 99 height 19
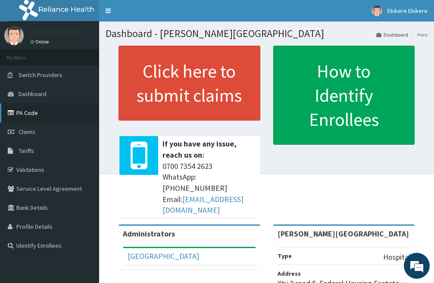
click at [39, 112] on link "PA Code" at bounding box center [49, 113] width 99 height 19
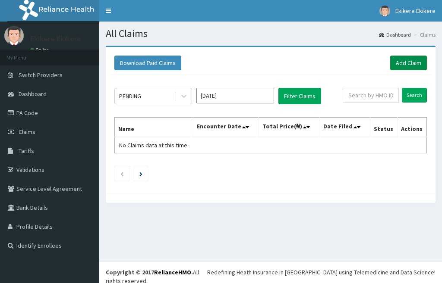
click at [406, 62] on link "Add Claim" at bounding box center [408, 63] width 37 height 15
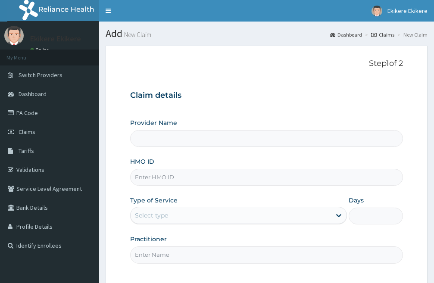
type input "[PERSON_NAME][GEOGRAPHIC_DATA]"
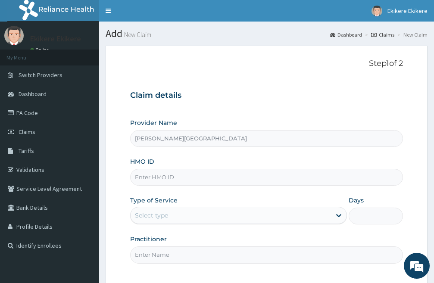
click at [169, 177] on input "HMO ID" at bounding box center [266, 177] width 273 height 17
type input "RET/40275/A"
click at [264, 220] on div "Select type" at bounding box center [231, 216] width 201 height 14
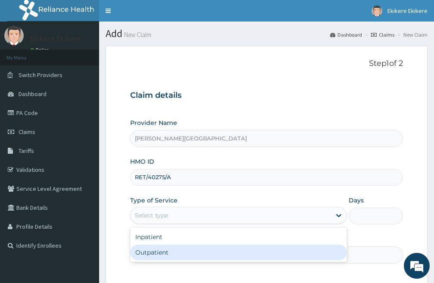
click at [167, 251] on div "Outpatient" at bounding box center [238, 253] width 217 height 16
type input "1"
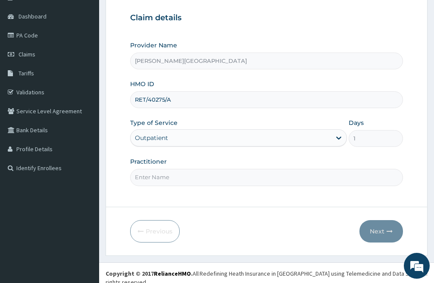
scroll to position [79, 0]
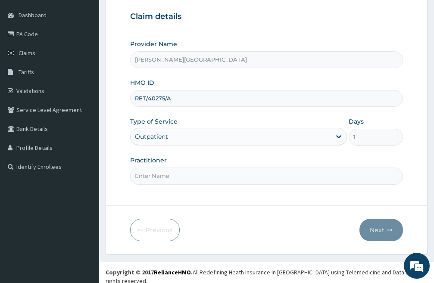
click at [192, 176] on input "Practitioner" at bounding box center [266, 176] width 273 height 17
type input "[PERSON_NAME]"
click at [377, 227] on button "Next" at bounding box center [382, 230] width 44 height 22
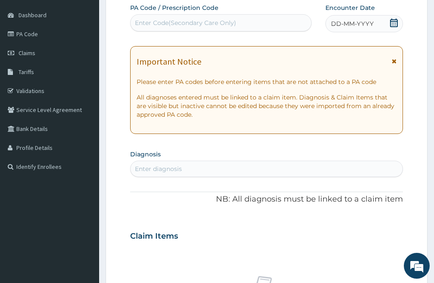
click at [199, 22] on div "Enter Code(Secondary Care Only)" at bounding box center [185, 23] width 101 height 9
paste input "PA/BA2D32"
type input "PA/BA2D32"
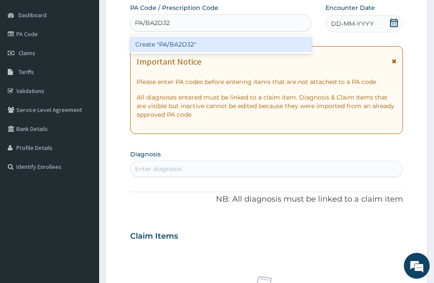
click at [209, 44] on div "Create "PA/BA2D32"" at bounding box center [221, 45] width 182 height 16
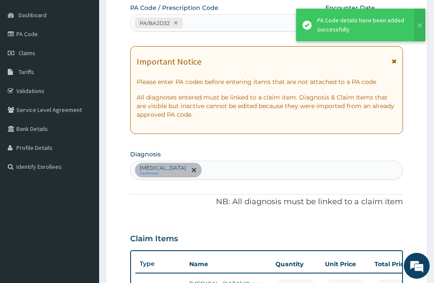
scroll to position [92, 0]
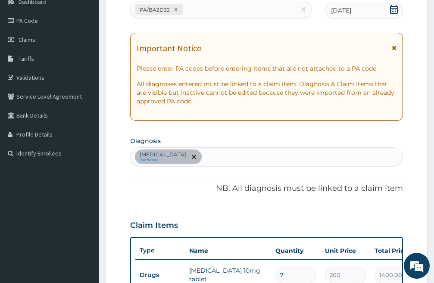
click at [236, 163] on div "[MEDICAL_DATA] confirmed" at bounding box center [267, 157] width 272 height 18
type input "[MEDICAL_DATA]"
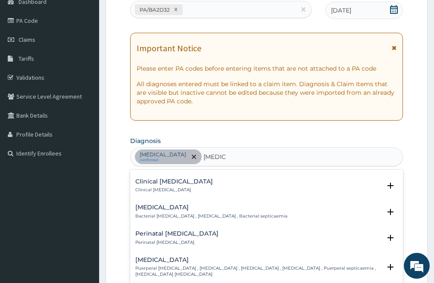
scroll to position [86, 0]
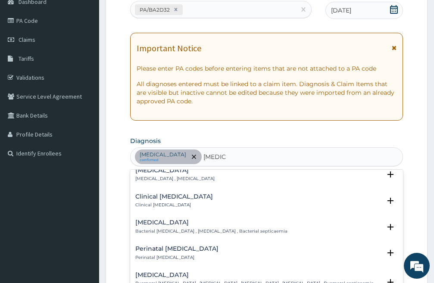
click at [160, 201] on div "Clinical [MEDICAL_DATA] Clinical [MEDICAL_DATA]" at bounding box center [174, 201] width 78 height 15
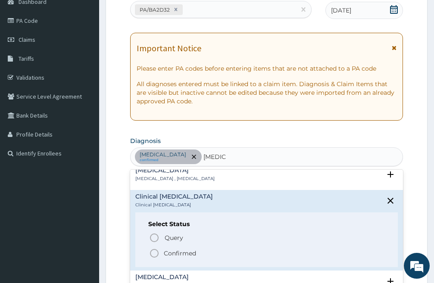
click at [154, 237] on icon "status option query" at bounding box center [154, 238] width 10 height 10
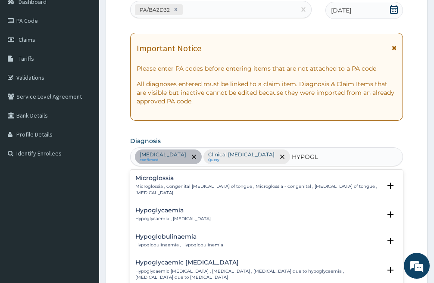
type input "HYPOGLY"
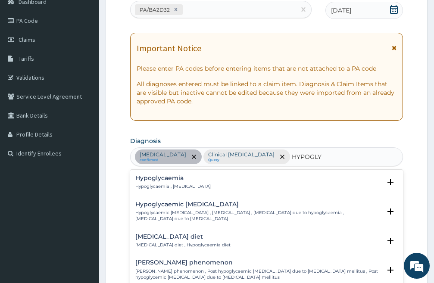
click at [157, 181] on h4 "Hypoglycaemia" at bounding box center [172, 178] width 75 height 6
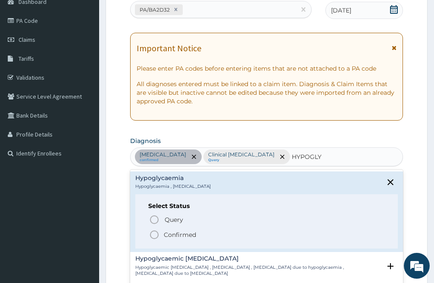
drag, startPoint x: 154, startPoint y: 233, endPoint x: 298, endPoint y: 219, distance: 145.6
click at [154, 234] on icon "status option filled" at bounding box center [154, 235] width 10 height 10
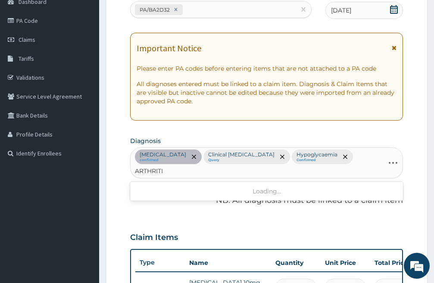
type input "ARTHRITIS"
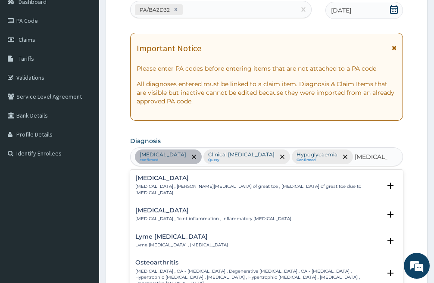
click at [162, 207] on h4 "Arthritis" at bounding box center [213, 210] width 156 height 6
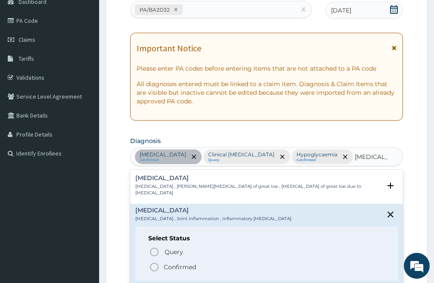
click at [155, 262] on icon "status option filled" at bounding box center [154, 267] width 10 height 10
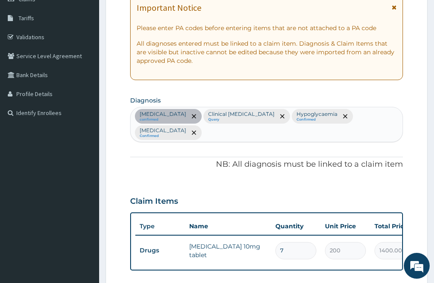
scroll to position [135, 0]
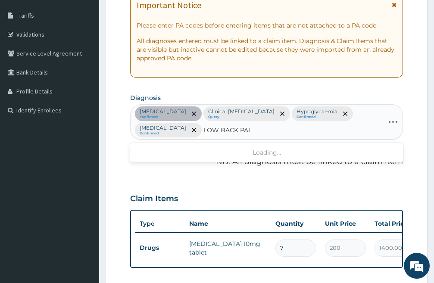
type input "LOW BACK PAIN"
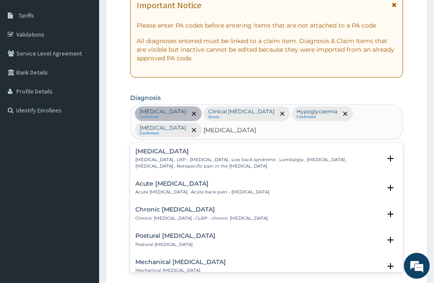
click at [161, 148] on h4 "Low back pain" at bounding box center [258, 151] width 246 height 6
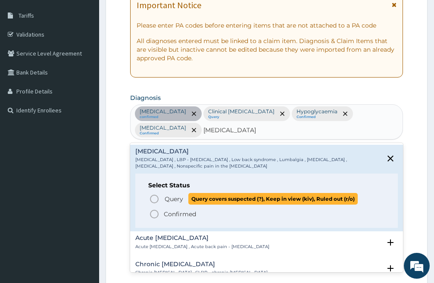
click at [155, 194] on icon "status option query" at bounding box center [154, 199] width 10 height 10
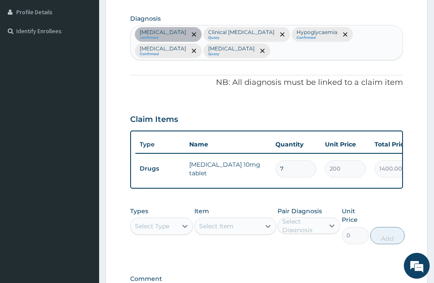
scroll to position [222, 0]
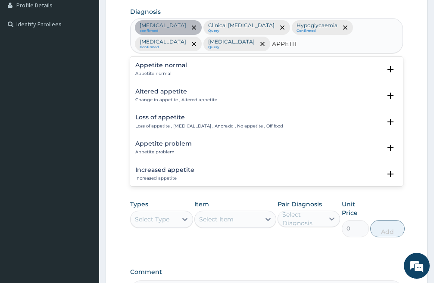
type input "APPETITE"
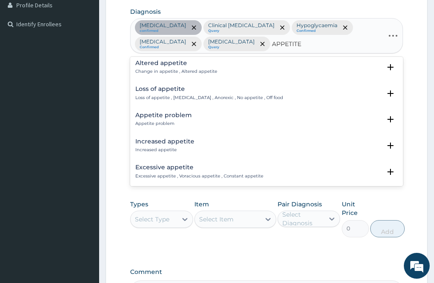
scroll to position [43, 0]
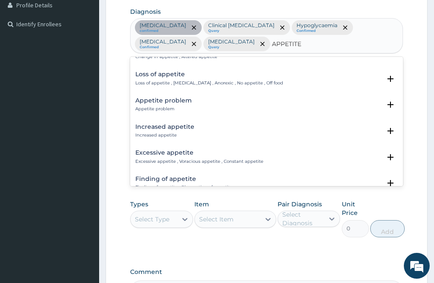
click at [171, 78] on h4 "Loss of appetite" at bounding box center [209, 74] width 148 height 6
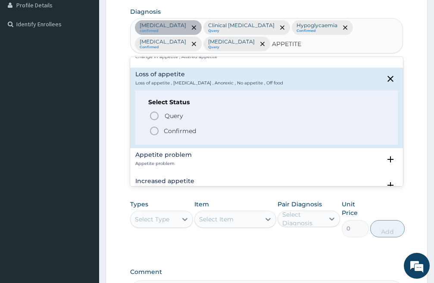
click at [153, 129] on icon "status option filled" at bounding box center [154, 131] width 10 height 10
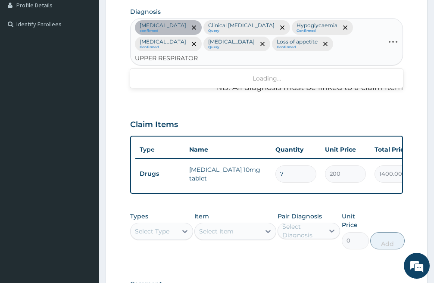
type input "UPPER RESPIRATORY"
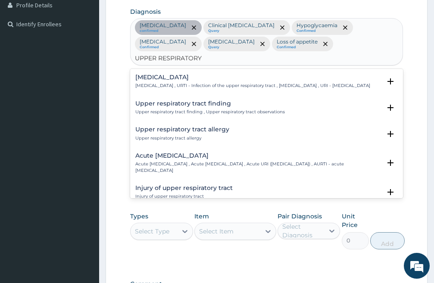
click at [179, 74] on div "Upper respiratory infection Upper respiratory infection , URTI - Infection of t…" at bounding box center [252, 81] width 235 height 15
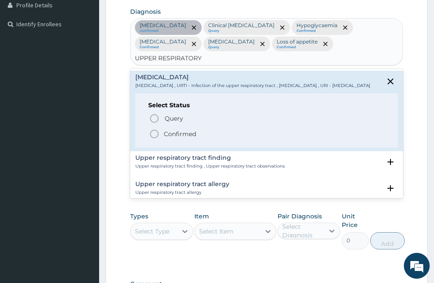
click at [154, 129] on icon "status option filled" at bounding box center [154, 134] width 10 height 10
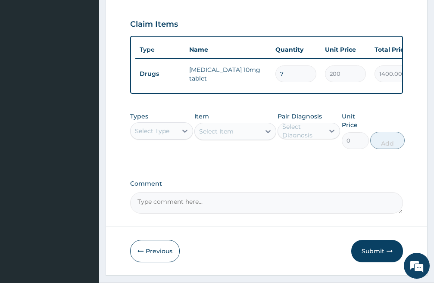
scroll to position [339, 0]
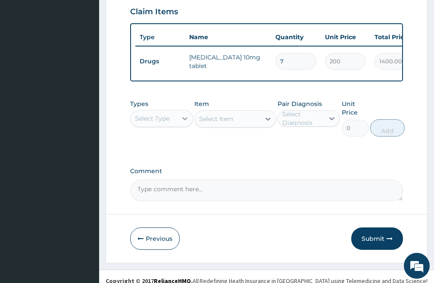
click at [188, 114] on icon at bounding box center [185, 118] width 9 height 9
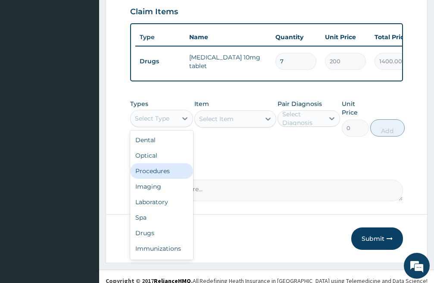
click at [164, 163] on div "Procedures" at bounding box center [161, 171] width 63 height 16
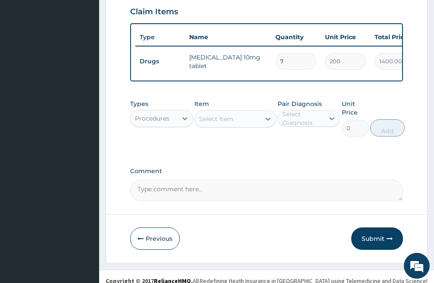
drag, startPoint x: 211, startPoint y: 111, endPoint x: 218, endPoint y: 120, distance: 11.7
click at [212, 115] on div "Select Item" at bounding box center [216, 119] width 35 height 9
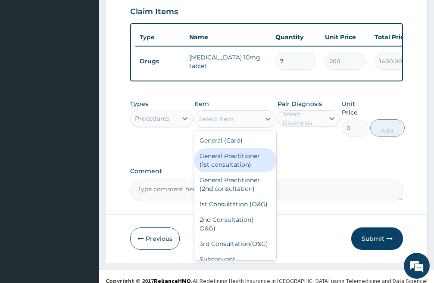
click at [232, 154] on div "General Practitioner (1st consultation)" at bounding box center [235, 160] width 82 height 24
type input "3000"
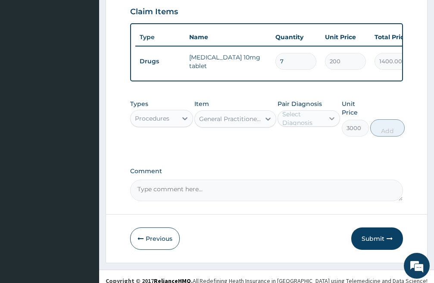
click at [331, 117] on icon at bounding box center [332, 118] width 5 height 3
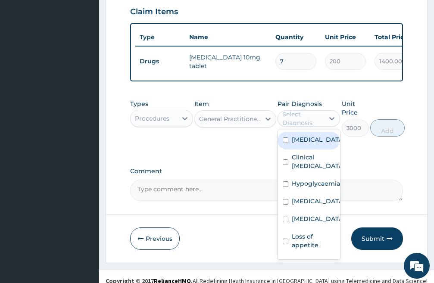
click at [286, 138] on input "checkbox" at bounding box center [286, 141] width 6 height 6
checkbox input "true"
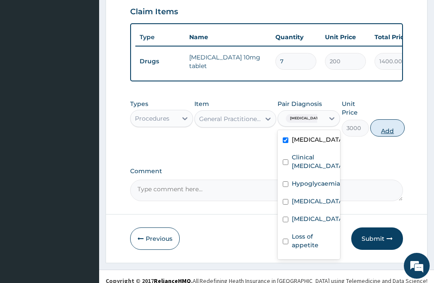
click at [389, 120] on button "Add" at bounding box center [387, 127] width 35 height 17
type input "0"
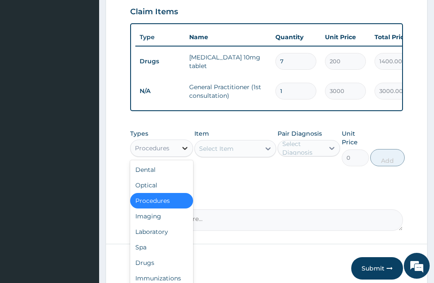
click at [185, 147] on icon at bounding box center [184, 148] width 5 height 3
drag, startPoint x: 157, startPoint y: 223, endPoint x: 214, endPoint y: 215, distance: 57.5
click at [158, 224] on div "Laboratory" at bounding box center [161, 232] width 63 height 16
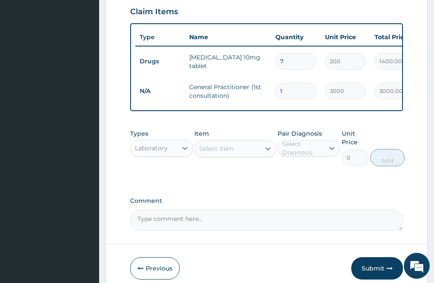
click at [243, 142] on div "Select Item" at bounding box center [228, 149] width 66 height 14
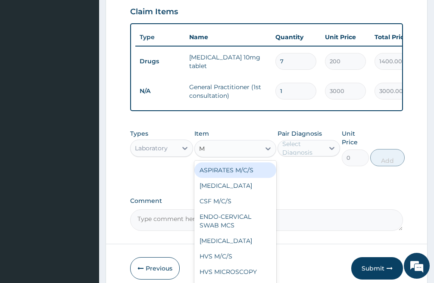
type input "MP"
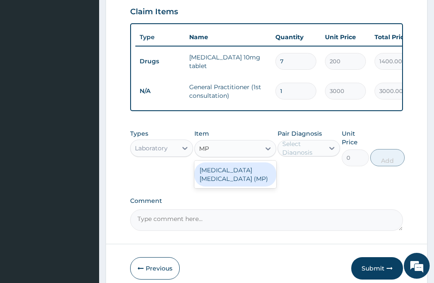
click at [239, 164] on div "MALARIA PARASITE (MP)" at bounding box center [235, 175] width 82 height 24
type input "1500"
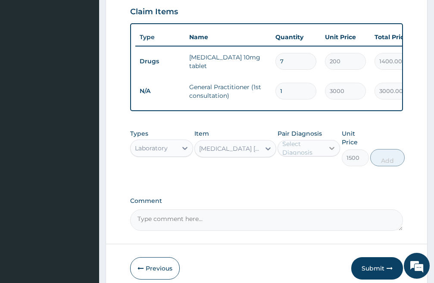
click at [333, 144] on icon at bounding box center [332, 148] width 9 height 9
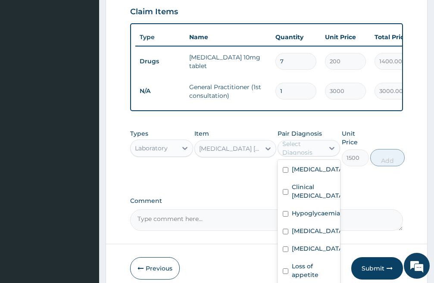
scroll to position [57, 0]
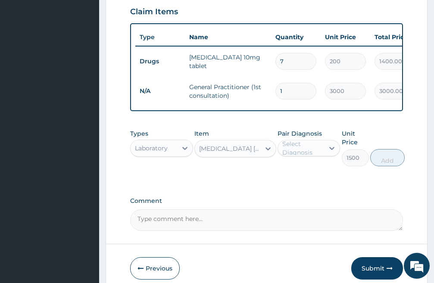
click at [224, 173] on div "Types Laboratory Item MALARIA PARASITE (MP) Pair Diagnosis Select Diagnosis Uni…" at bounding box center [266, 154] width 273 height 59
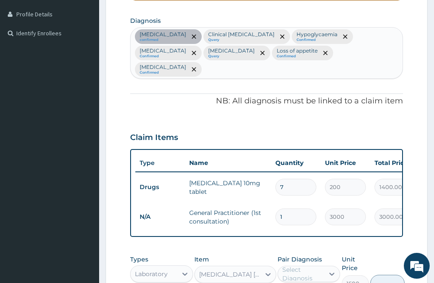
scroll to position [166, 0]
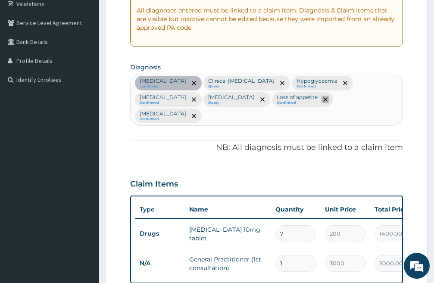
click at [323, 99] on icon "remove selection option" at bounding box center [325, 99] width 4 height 4
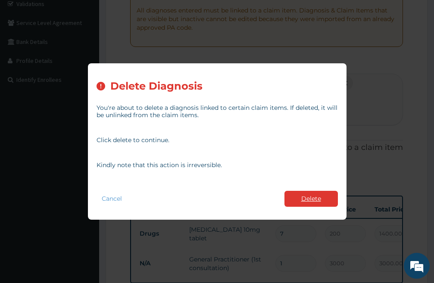
click at [317, 199] on button "Delete" at bounding box center [311, 199] width 53 height 16
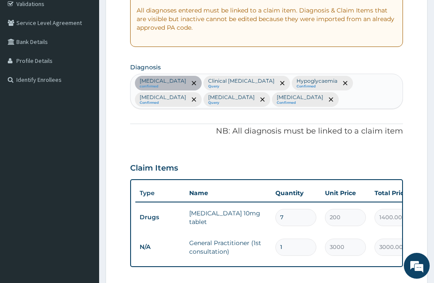
click at [321, 97] on div "Essential hypertension confirmed Clinical sepsis Query Hypoglycaemia Confirmed …" at bounding box center [267, 91] width 272 height 35
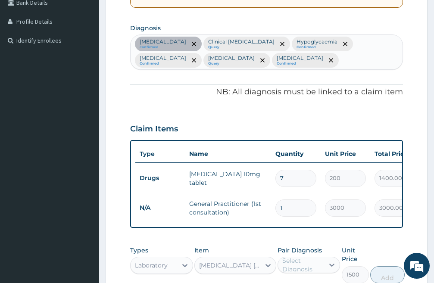
scroll to position [339, 0]
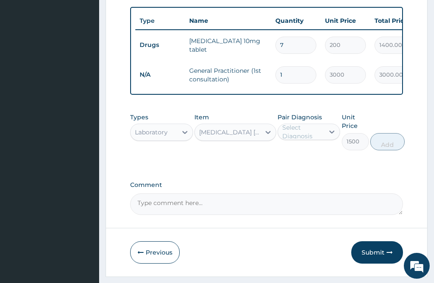
click at [230, 137] on div "MALARIA PARASITE (MP)" at bounding box center [230, 132] width 62 height 9
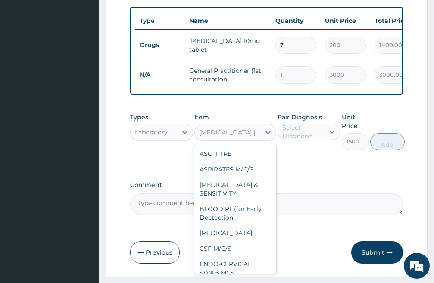
scroll to position [1139, 0]
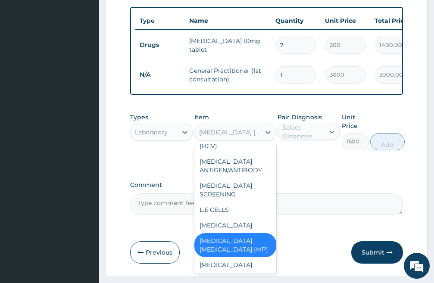
type input "G"
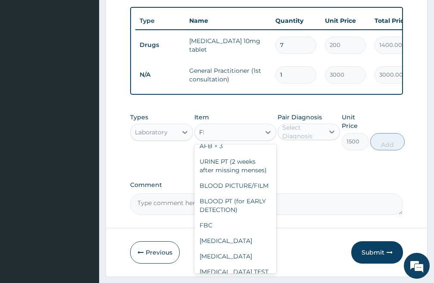
scroll to position [0, 0]
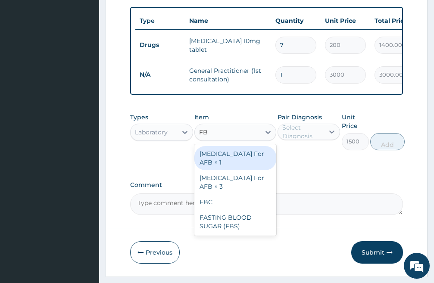
type input "FBC"
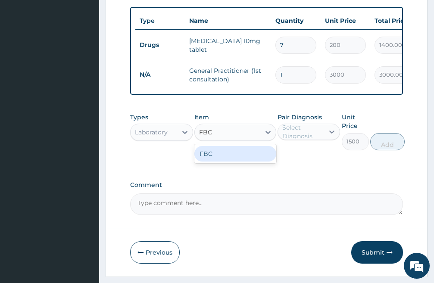
click at [233, 161] on div "FBC" at bounding box center [235, 154] width 82 height 16
type input "3000"
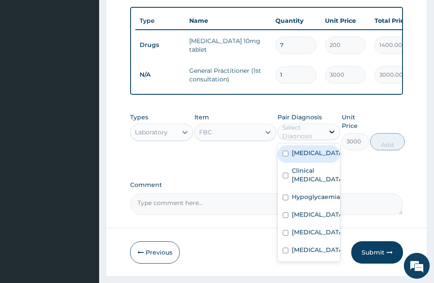
click at [333, 136] on icon at bounding box center [332, 132] width 9 height 9
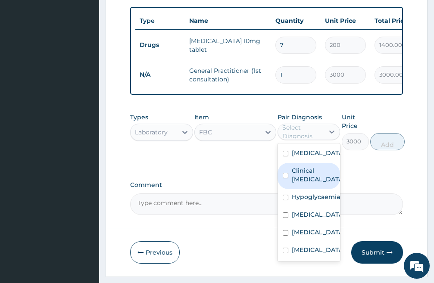
click at [284, 179] on input "checkbox" at bounding box center [286, 176] width 6 height 6
checkbox input "true"
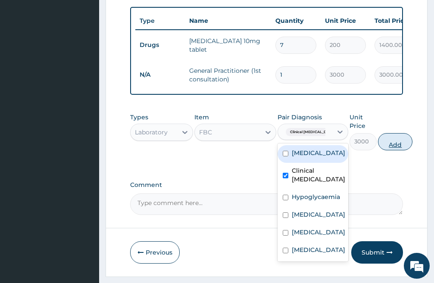
click at [384, 150] on button "Add" at bounding box center [395, 141] width 35 height 17
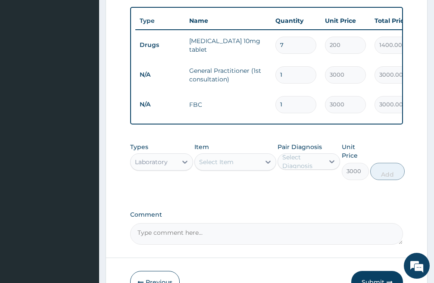
type input "0"
click at [225, 166] on div "Select Item" at bounding box center [216, 162] width 35 height 9
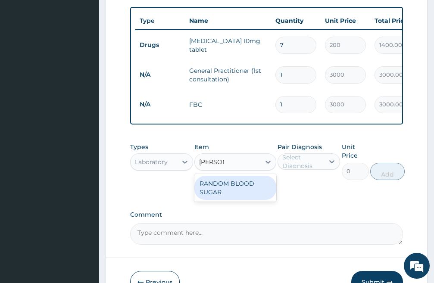
type input "RANDOM"
click at [233, 190] on div "RANDOM BLOOD SUGAR" at bounding box center [235, 188] width 82 height 24
type input "1000"
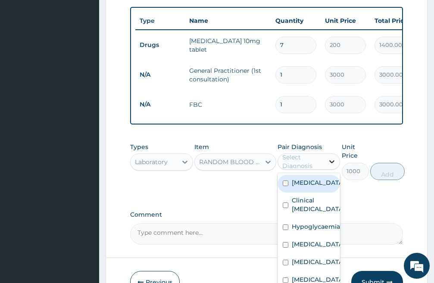
click at [328, 166] on icon at bounding box center [332, 161] width 9 height 9
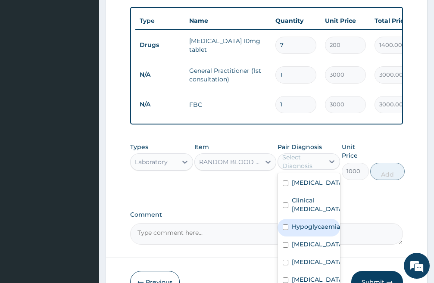
click at [285, 230] on input "checkbox" at bounding box center [286, 228] width 6 height 6
checkbox input "true"
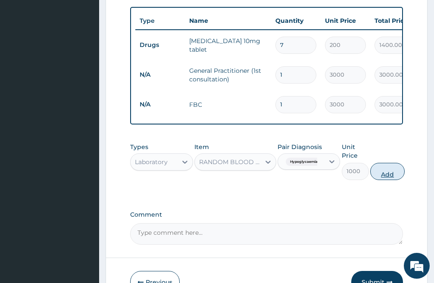
click at [388, 176] on button "Add" at bounding box center [387, 171] width 35 height 17
type input "0"
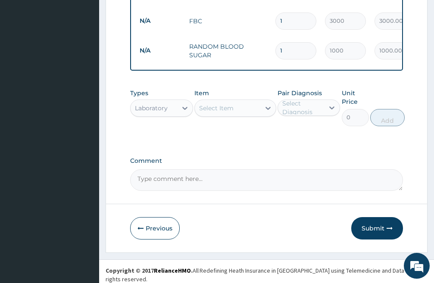
scroll to position [428, 0]
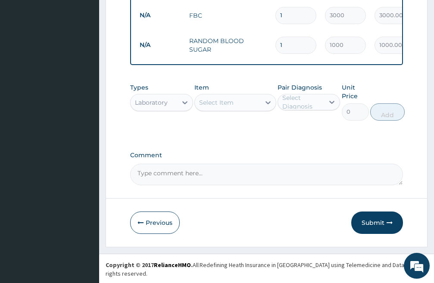
click at [187, 107] on icon at bounding box center [185, 102] width 9 height 9
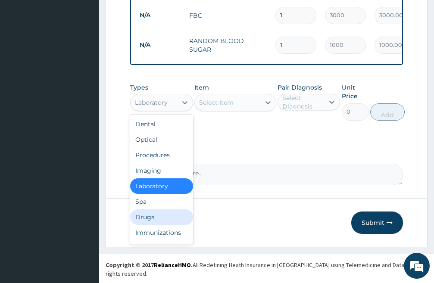
drag, startPoint x: 156, startPoint y: 223, endPoint x: 188, endPoint y: 222, distance: 31.5
click at [158, 223] on div "Drugs" at bounding box center [161, 218] width 63 height 16
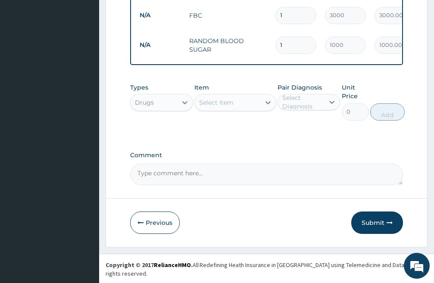
click at [240, 110] on div "Select Item" at bounding box center [228, 103] width 66 height 14
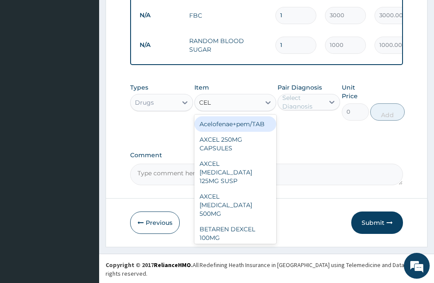
type input "CELE"
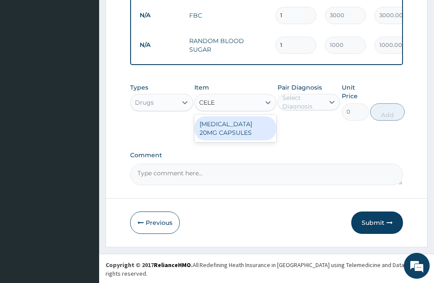
click at [242, 132] on div "CELEBREX 20MG CAPSULES" at bounding box center [235, 128] width 82 height 24
type input "200"
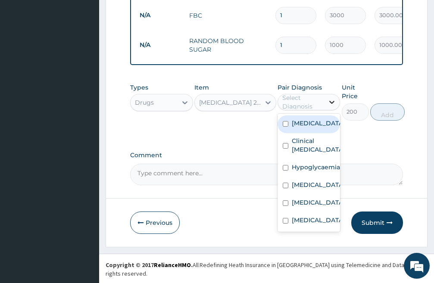
click at [332, 104] on icon at bounding box center [332, 102] width 5 height 3
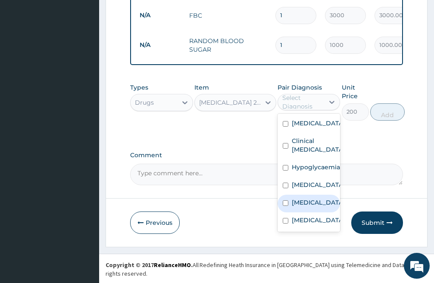
click at [283, 206] on input "checkbox" at bounding box center [286, 204] width 6 height 6
checkbox input "true"
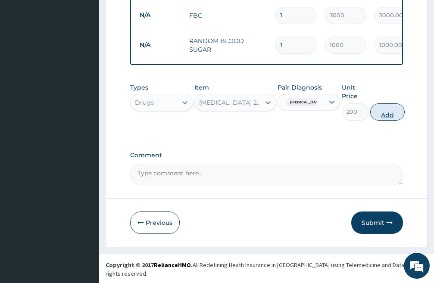
click at [392, 116] on button "Add" at bounding box center [387, 112] width 35 height 17
type input "0"
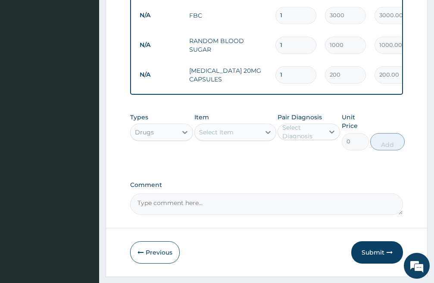
type input "10"
type input "2000.00"
type input "10"
click at [239, 139] on div "Select Item" at bounding box center [228, 132] width 66 height 14
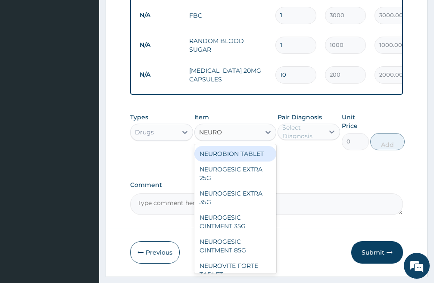
type input "NEUROG"
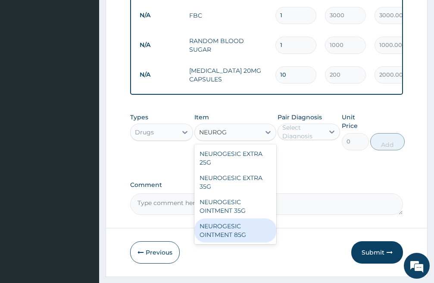
click at [240, 237] on div "NEUROGESIC OINTMENT 85G" at bounding box center [235, 231] width 82 height 24
type input "1500"
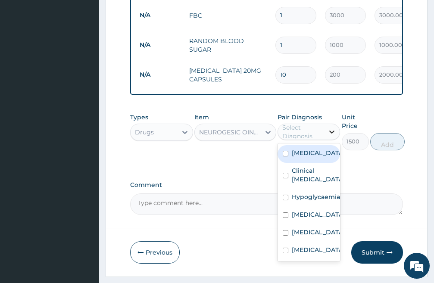
click at [333, 134] on icon at bounding box center [332, 132] width 5 height 3
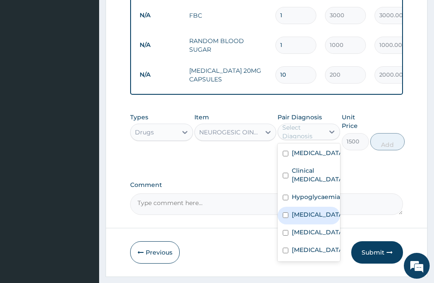
click at [286, 218] on input "checkbox" at bounding box center [286, 216] width 6 height 6
checkbox input "true"
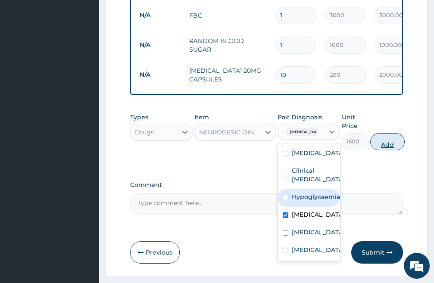
click at [394, 151] on button "Add" at bounding box center [387, 141] width 35 height 17
type input "0"
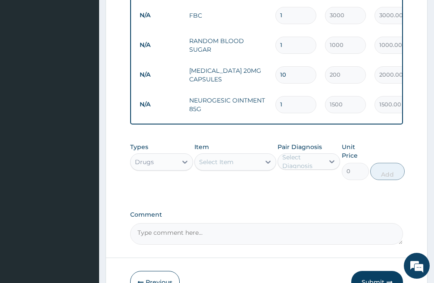
click at [223, 166] on div "Select Item" at bounding box center [216, 162] width 35 height 9
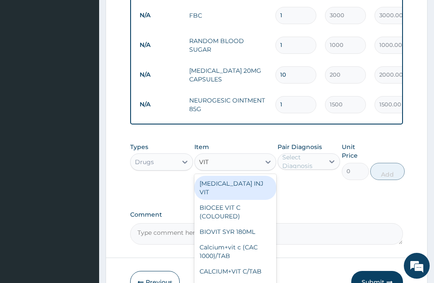
type input "VIT C"
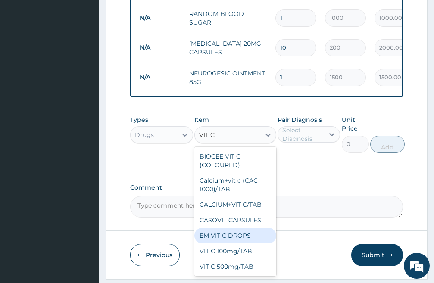
scroll to position [487, 0]
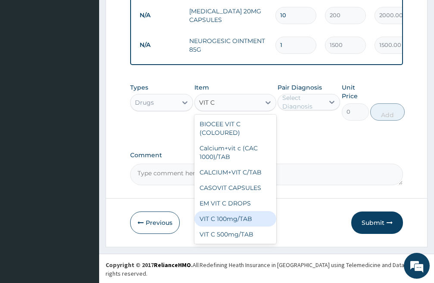
click at [250, 227] on div "VIT C 100mg/TAB" at bounding box center [235, 219] width 82 height 16
type input "20"
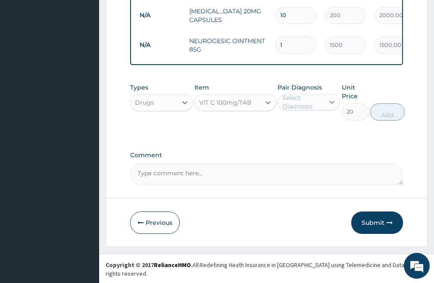
click at [329, 107] on icon at bounding box center [332, 102] width 9 height 9
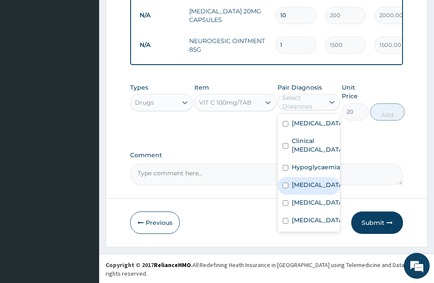
scroll to position [31, 0]
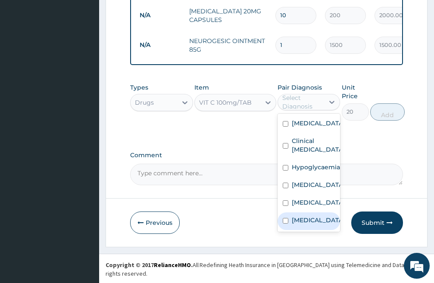
click at [286, 224] on input "checkbox" at bounding box center [286, 221] width 6 height 6
checkbox input "true"
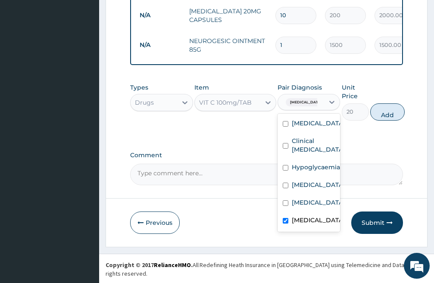
scroll to position [15, 0]
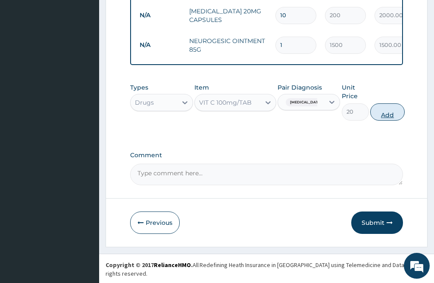
click at [392, 121] on button "Add" at bounding box center [387, 112] width 35 height 17
type input "0"
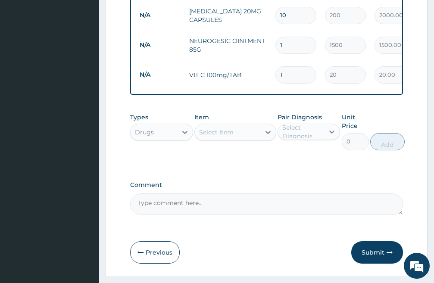
type input "0.00"
type input "2"
type input "40.00"
type input "21"
type input "420.00"
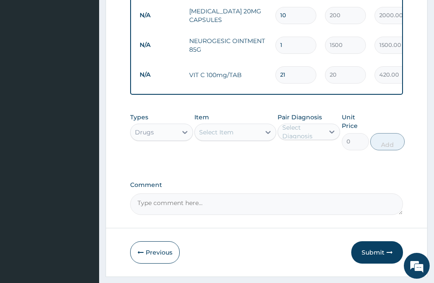
type input "21"
click at [241, 139] on div "Select Item" at bounding box center [228, 132] width 66 height 14
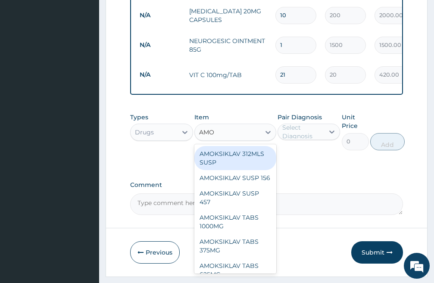
type input "AMOX"
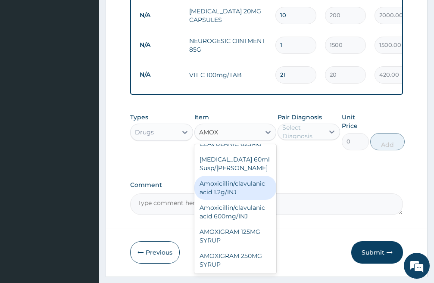
scroll to position [86, 0]
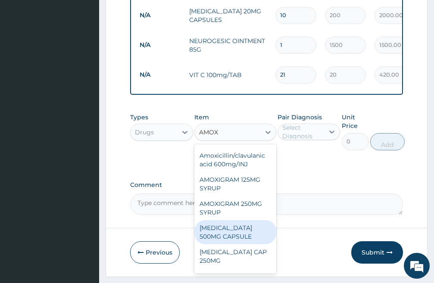
click at [242, 245] on div "AMOXIL 500MG CAPSULE" at bounding box center [235, 232] width 82 height 24
type input "120"
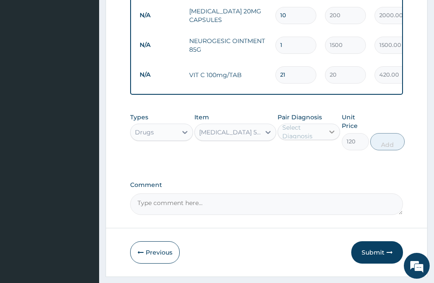
click at [332, 136] on icon at bounding box center [332, 132] width 9 height 9
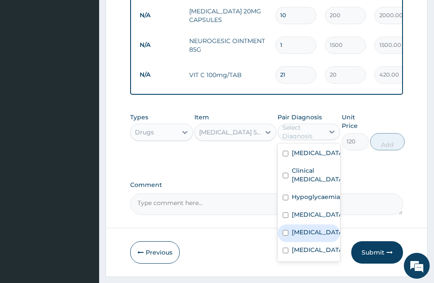
scroll to position [31, 0]
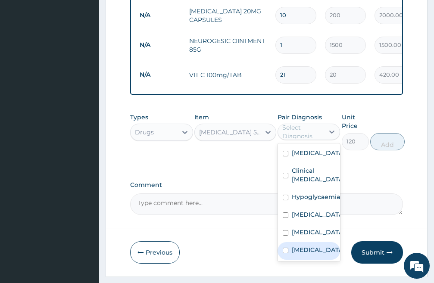
click at [285, 253] on input "checkbox" at bounding box center [286, 251] width 6 height 6
checkbox input "true"
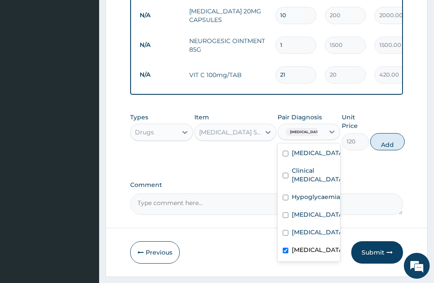
scroll to position [15, 0]
click at [399, 151] on button "Add" at bounding box center [387, 141] width 35 height 17
type input "0"
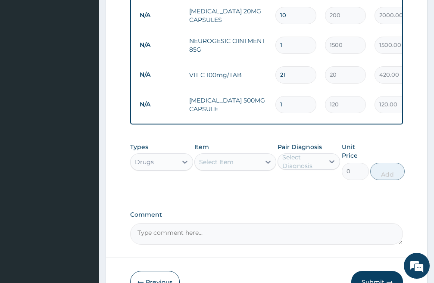
type input "15"
type input "1800.00"
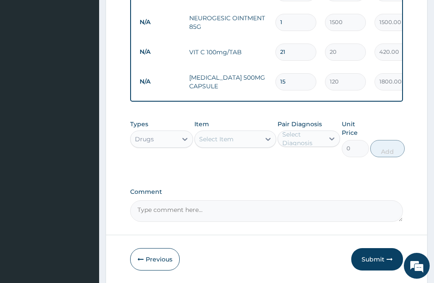
scroll to position [547, 0]
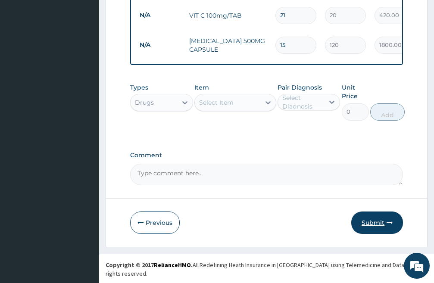
type input "15"
click at [375, 228] on button "Submit" at bounding box center [377, 223] width 52 height 22
